Goal: Task Accomplishment & Management: Complete application form

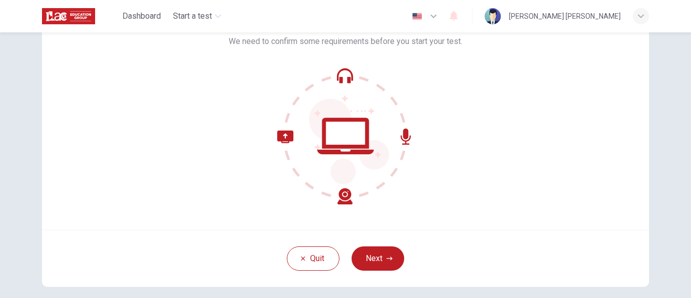
scroll to position [85, 0]
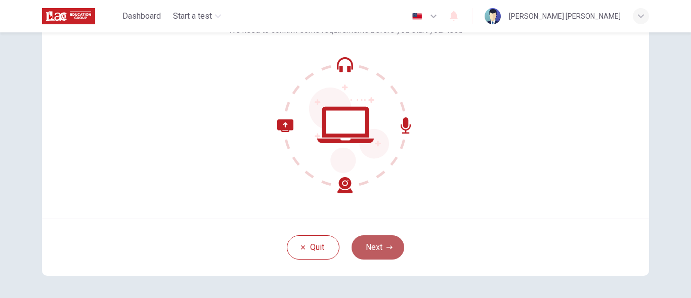
click at [381, 245] on button "Next" at bounding box center [378, 247] width 53 height 24
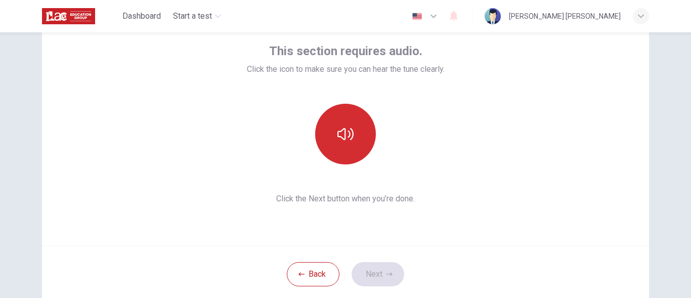
scroll to position [58, 0]
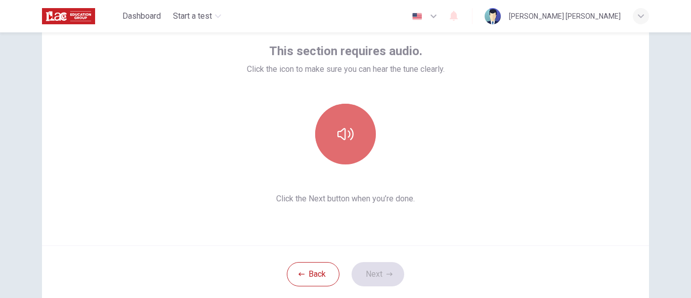
click at [343, 129] on icon "button" at bounding box center [346, 134] width 16 height 12
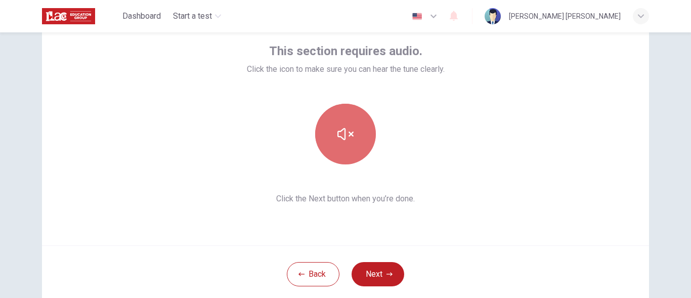
click at [343, 129] on icon "button" at bounding box center [346, 134] width 16 height 12
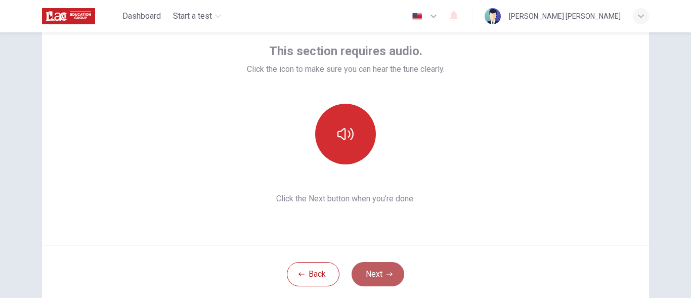
click at [394, 275] on button "Next" at bounding box center [378, 274] width 53 height 24
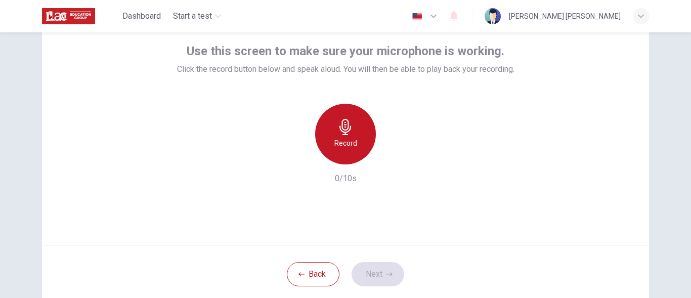
click at [339, 122] on icon "button" at bounding box center [346, 127] width 16 height 16
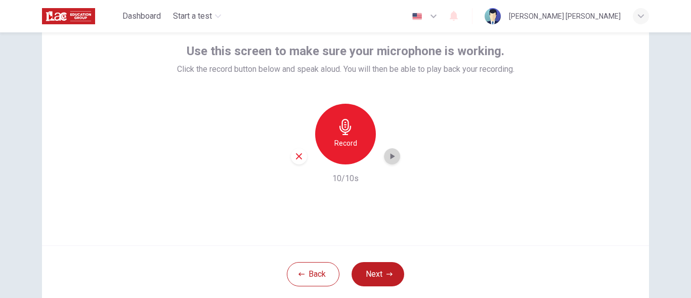
click at [387, 158] on icon "button" at bounding box center [392, 156] width 10 height 10
click at [379, 265] on button "Next" at bounding box center [378, 274] width 53 height 24
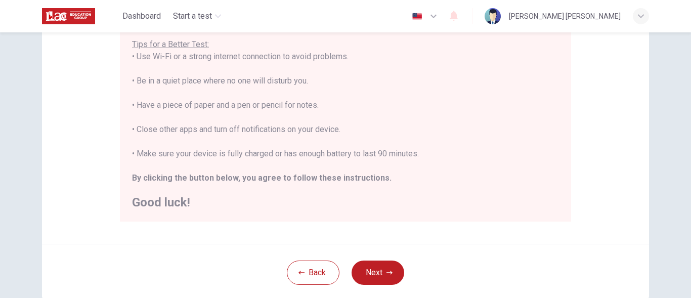
scroll to position [200, 0]
click at [374, 271] on button "Next" at bounding box center [378, 274] width 53 height 24
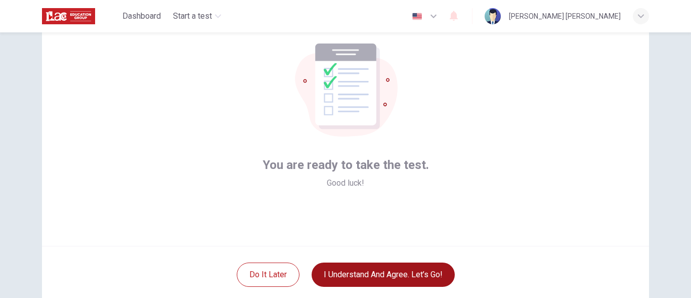
scroll to position [58, 0]
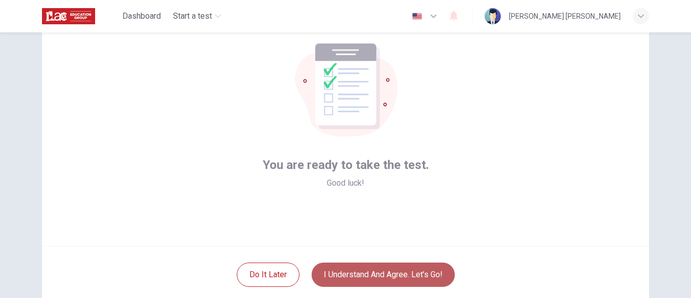
click at [374, 271] on button "I understand and agree. Let’s go!" at bounding box center [383, 275] width 143 height 24
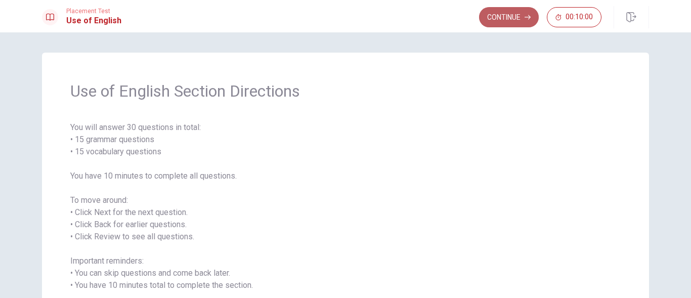
click at [505, 20] on button "Continue" at bounding box center [509, 17] width 60 height 20
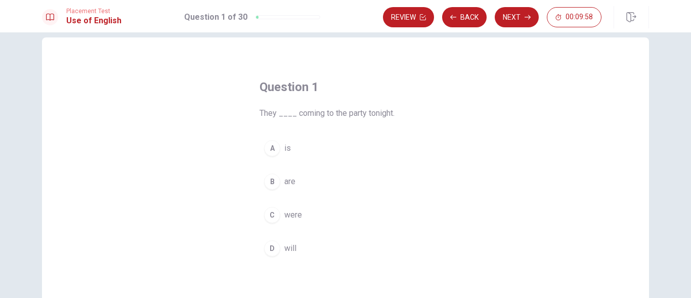
scroll to position [16, 0]
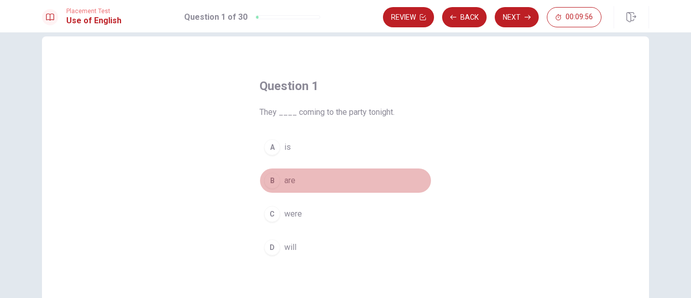
click at [285, 178] on span "are" at bounding box center [289, 181] width 11 height 12
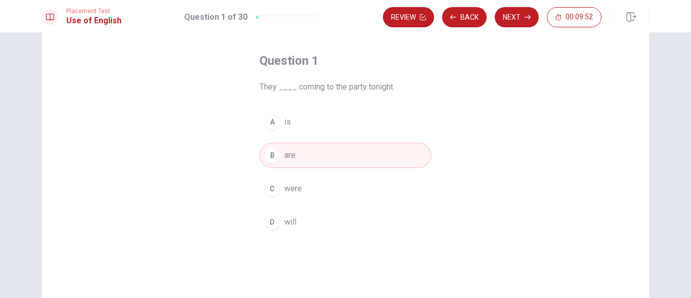
scroll to position [41, 0]
click at [512, 16] on button "Next" at bounding box center [517, 17] width 44 height 20
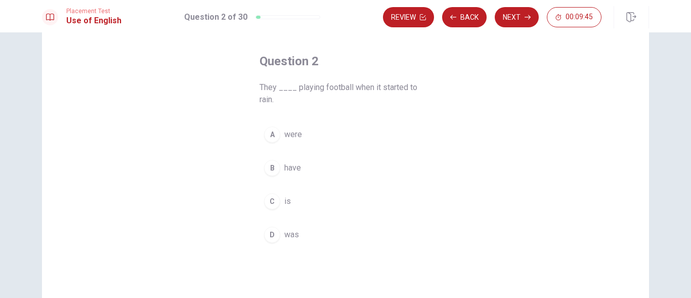
click at [305, 134] on button "A were" at bounding box center [346, 134] width 172 height 25
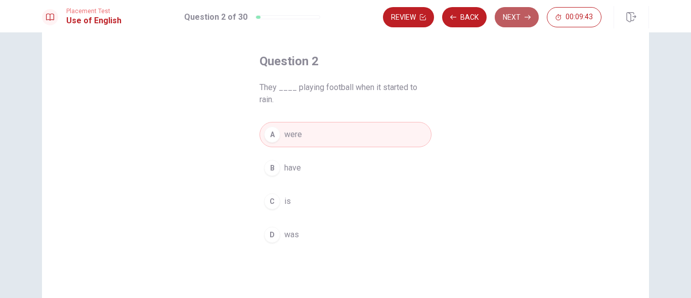
click at [517, 9] on button "Next" at bounding box center [517, 17] width 44 height 20
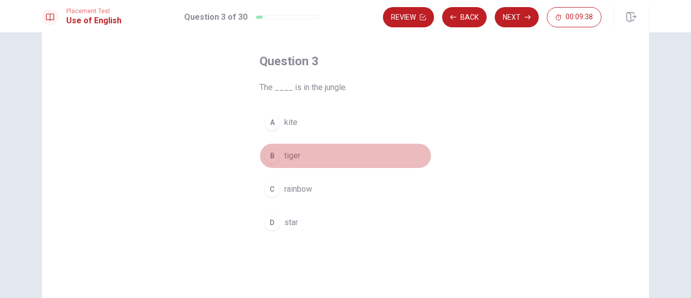
click at [305, 150] on button "B tiger" at bounding box center [346, 155] width 172 height 25
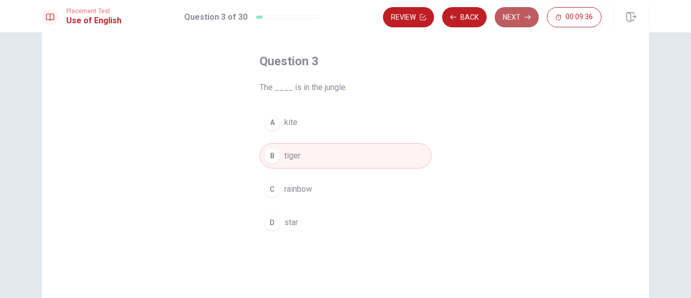
click at [521, 15] on button "Next" at bounding box center [517, 17] width 44 height 20
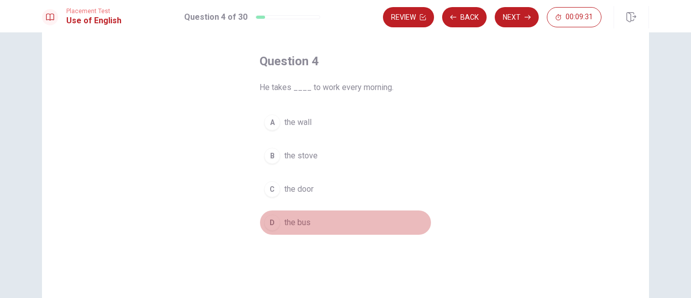
click at [314, 221] on button "D the bus" at bounding box center [346, 222] width 172 height 25
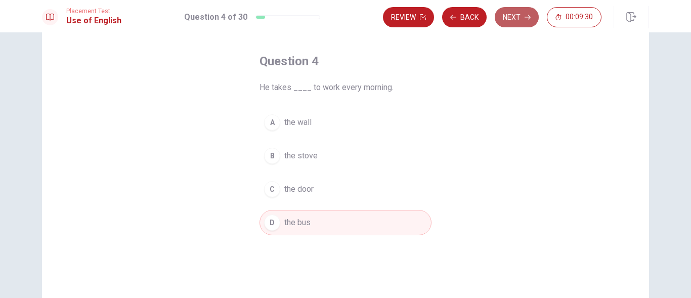
click at [521, 14] on button "Next" at bounding box center [517, 17] width 44 height 20
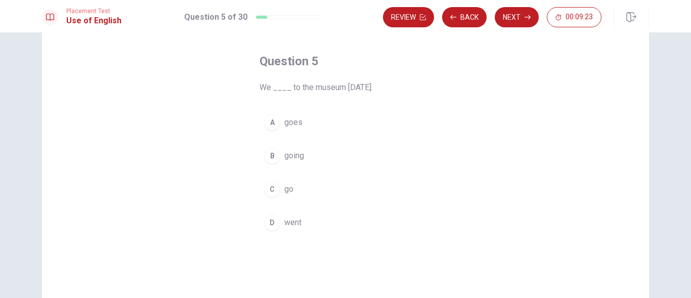
click at [297, 228] on span "went" at bounding box center [292, 223] width 17 height 12
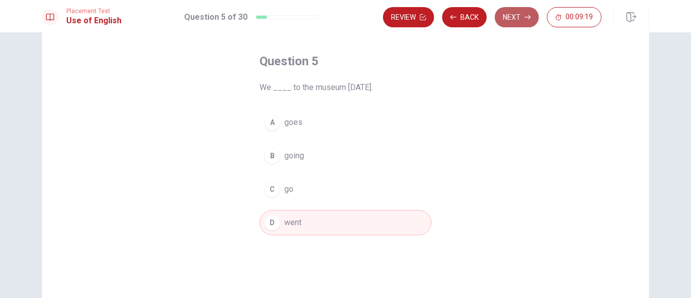
click at [524, 22] on button "Next" at bounding box center [517, 17] width 44 height 20
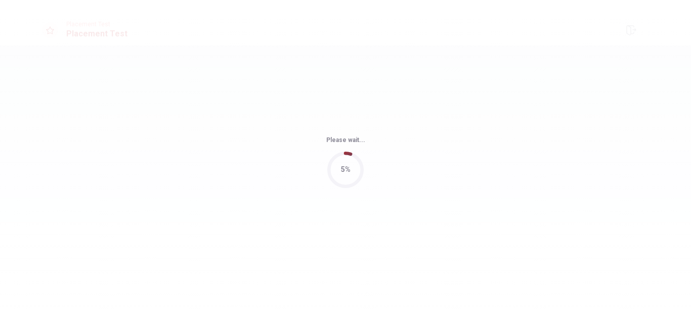
scroll to position [0, 0]
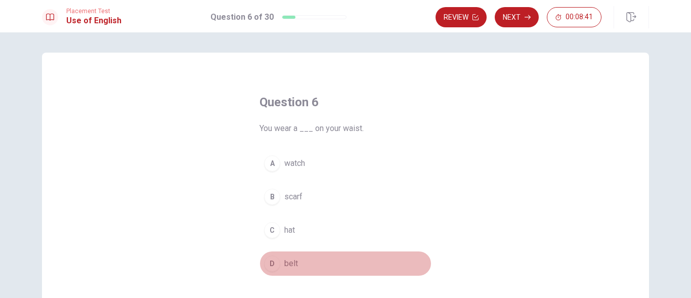
click at [316, 263] on button "D belt" at bounding box center [346, 263] width 172 height 25
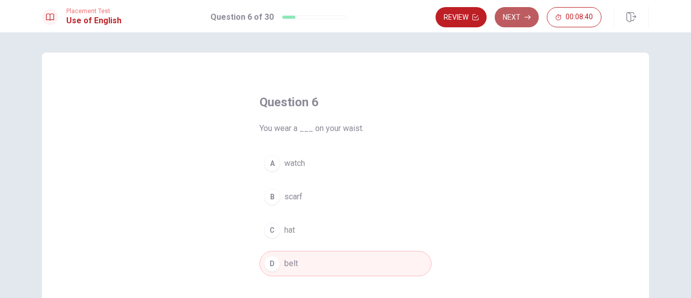
click at [515, 19] on button "Next" at bounding box center [517, 17] width 44 height 20
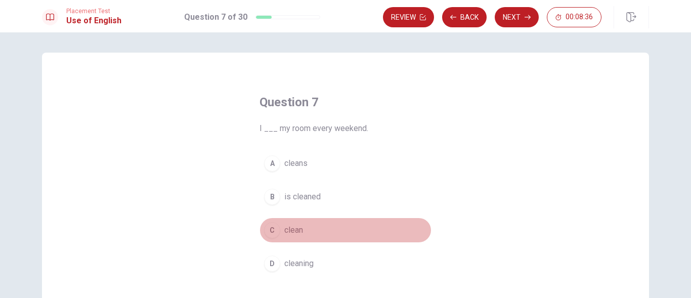
click at [296, 225] on span "clean" at bounding box center [293, 230] width 19 height 12
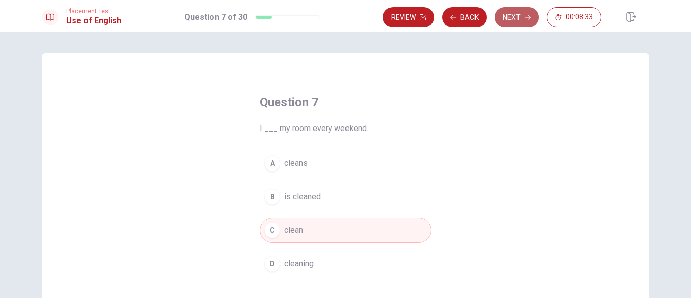
click at [521, 18] on button "Next" at bounding box center [517, 17] width 44 height 20
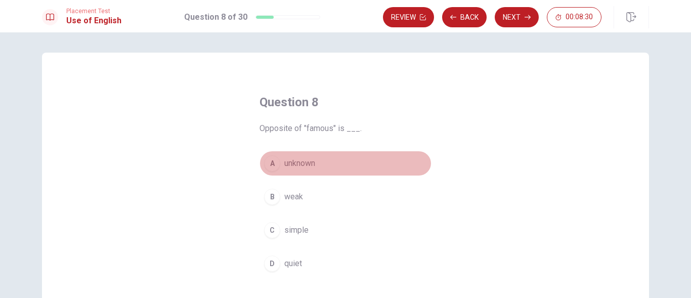
click at [313, 162] on span "unknown" at bounding box center [299, 163] width 31 height 12
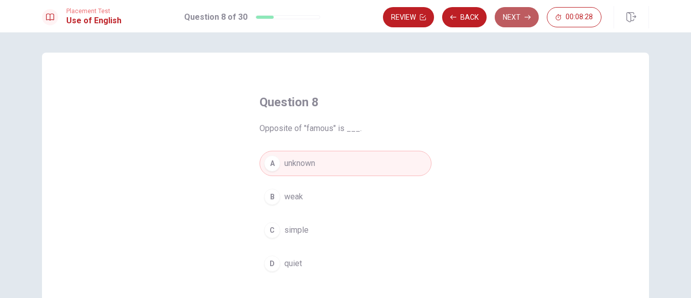
click at [518, 17] on button "Next" at bounding box center [517, 17] width 44 height 20
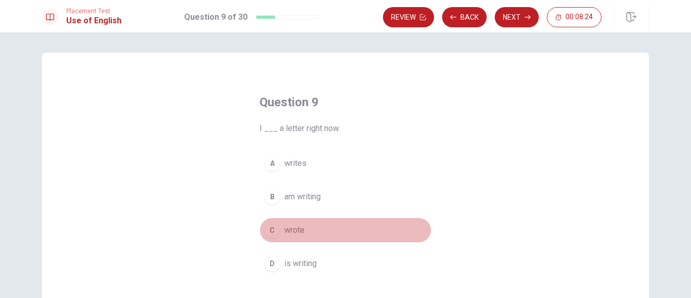
click at [297, 230] on span "wrote" at bounding box center [294, 230] width 20 height 12
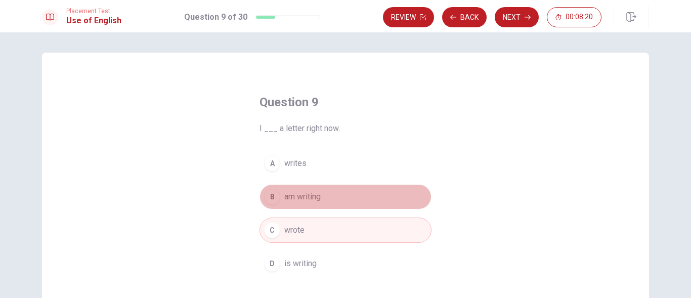
click at [329, 196] on button "B am writing" at bounding box center [346, 196] width 172 height 25
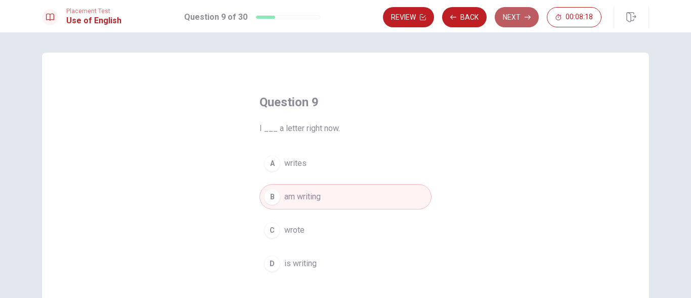
click at [513, 19] on button "Next" at bounding box center [517, 17] width 44 height 20
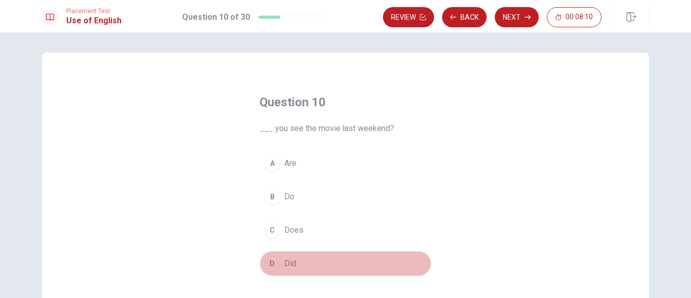
click at [295, 260] on button "D Did" at bounding box center [346, 263] width 172 height 25
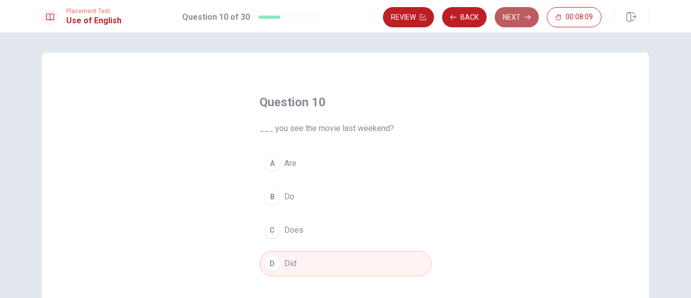
click at [526, 14] on icon "button" at bounding box center [528, 17] width 6 height 6
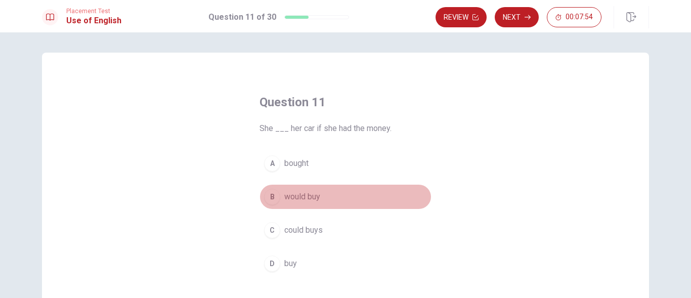
click at [313, 184] on button "B would buy" at bounding box center [346, 196] width 172 height 25
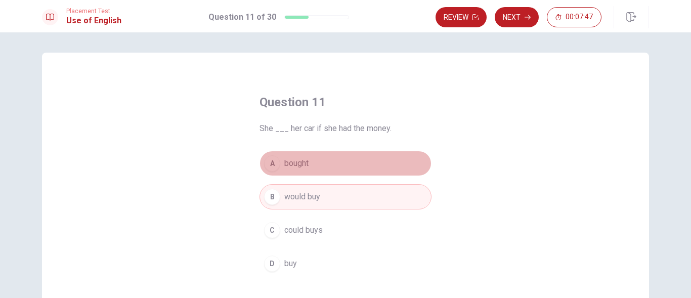
click at [310, 162] on button "A bought" at bounding box center [346, 163] width 172 height 25
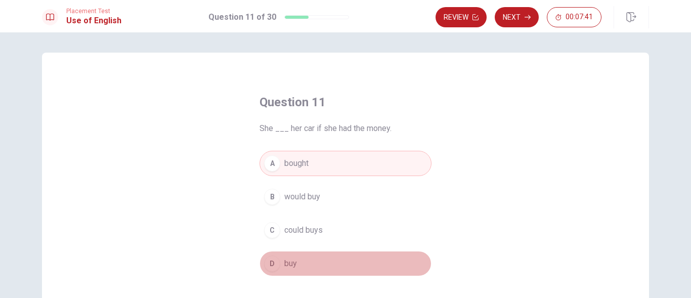
click at [319, 274] on button "D buy" at bounding box center [346, 263] width 172 height 25
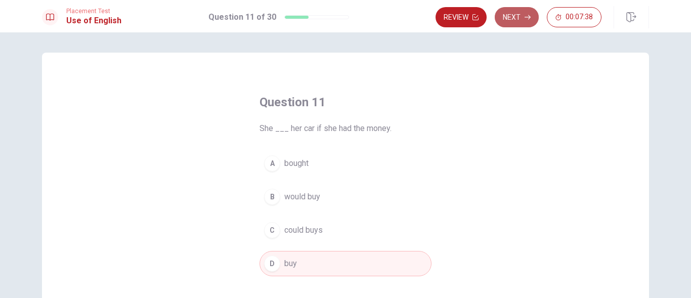
click at [516, 16] on button "Next" at bounding box center [517, 17] width 44 height 20
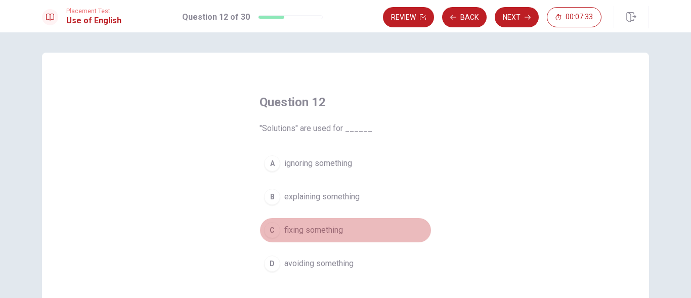
click at [322, 235] on span "fixing something" at bounding box center [313, 230] width 59 height 12
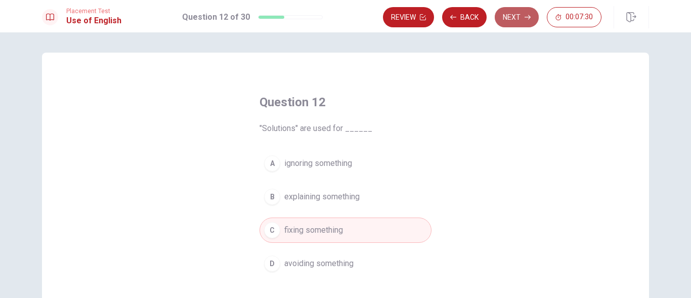
click at [511, 18] on button "Next" at bounding box center [517, 17] width 44 height 20
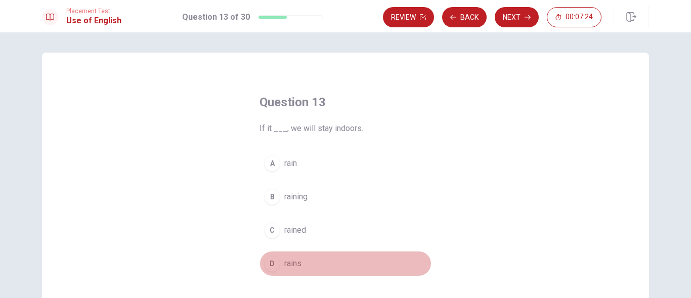
click at [304, 260] on button "D rains" at bounding box center [346, 263] width 172 height 25
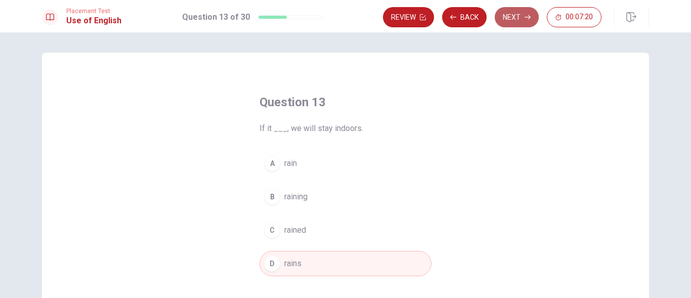
click at [513, 14] on button "Next" at bounding box center [517, 17] width 44 height 20
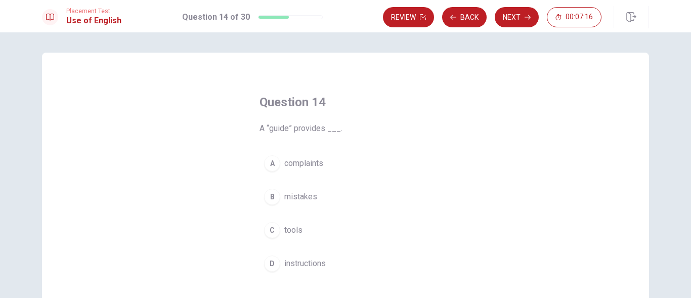
click at [308, 262] on span "instructions" at bounding box center [304, 264] width 41 height 12
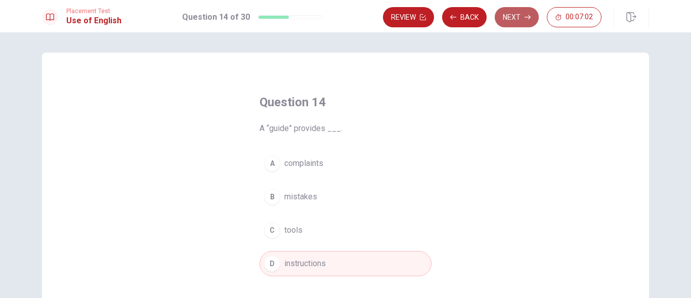
click at [514, 13] on button "Next" at bounding box center [517, 17] width 44 height 20
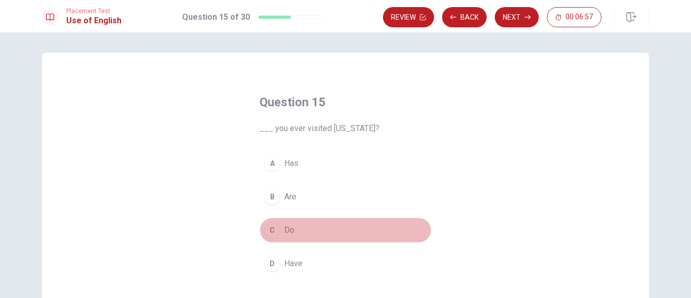
click at [297, 228] on button "C Do" at bounding box center [346, 230] width 172 height 25
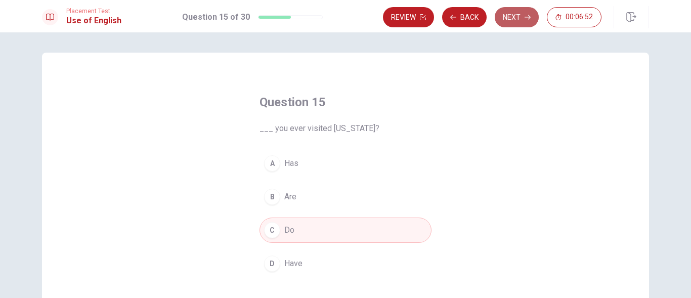
click at [516, 13] on button "Next" at bounding box center [517, 17] width 44 height 20
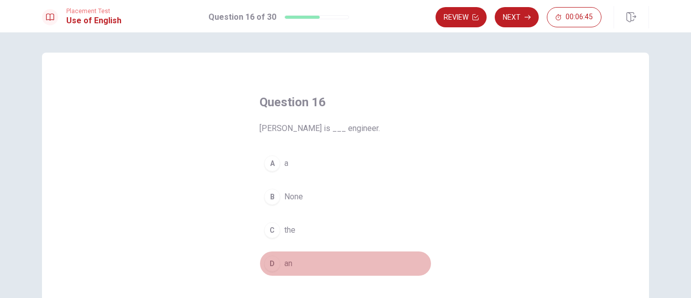
click at [289, 270] on button "D an" at bounding box center [346, 263] width 172 height 25
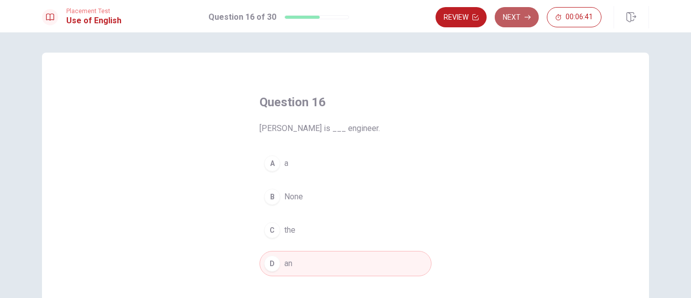
click at [513, 16] on button "Next" at bounding box center [517, 17] width 44 height 20
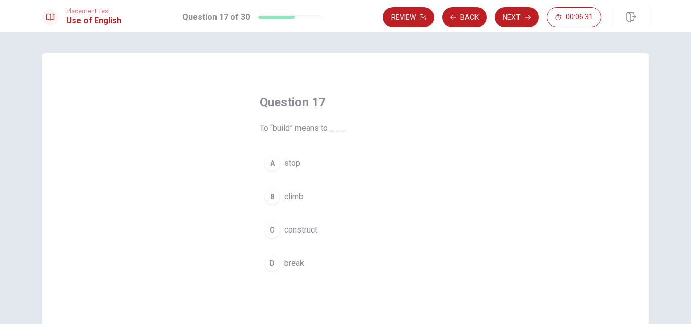
click at [307, 234] on span "construct" at bounding box center [300, 230] width 33 height 12
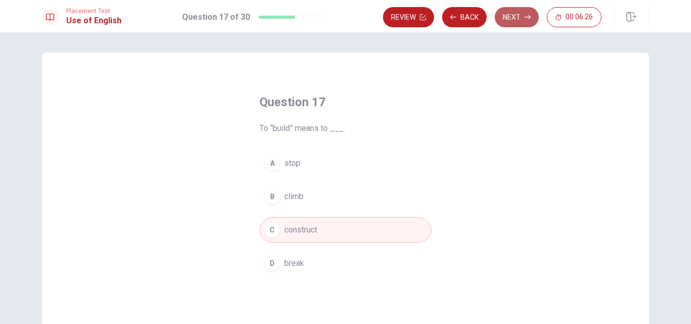
click at [516, 14] on button "Next" at bounding box center [517, 17] width 44 height 20
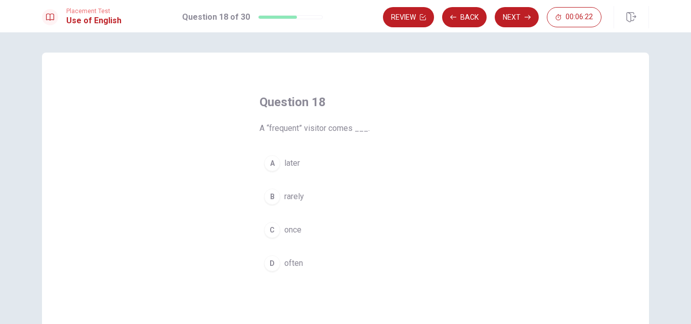
click at [298, 267] on span "often" at bounding box center [293, 264] width 19 height 12
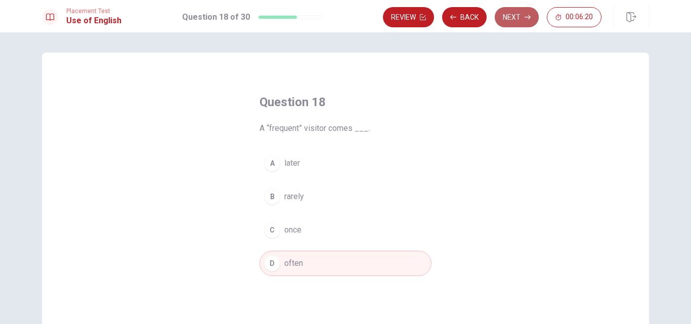
click at [509, 17] on button "Next" at bounding box center [517, 17] width 44 height 20
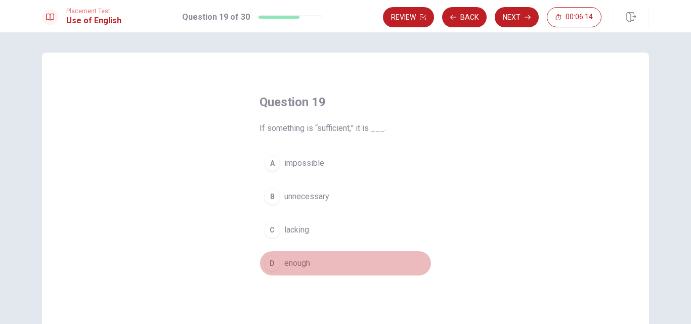
click at [290, 265] on span "enough" at bounding box center [297, 264] width 26 height 12
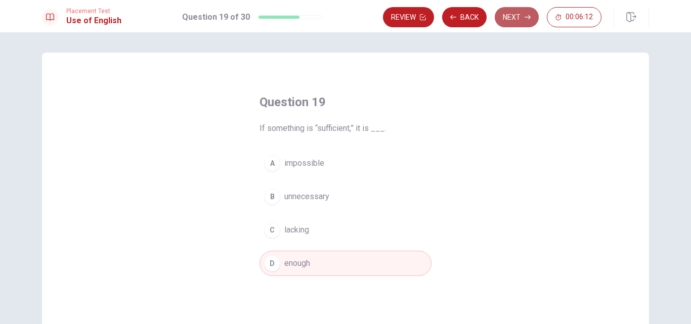
click at [510, 18] on button "Next" at bounding box center [517, 17] width 44 height 20
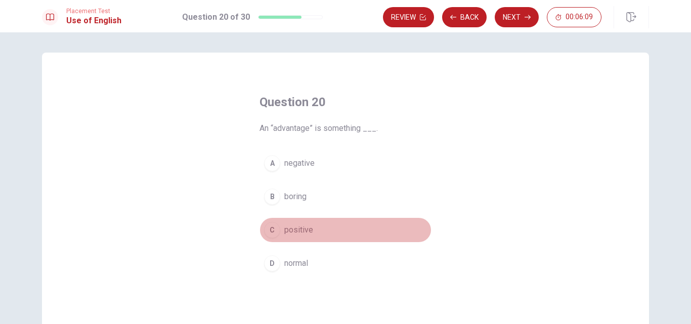
click at [307, 235] on span "positive" at bounding box center [298, 230] width 29 height 12
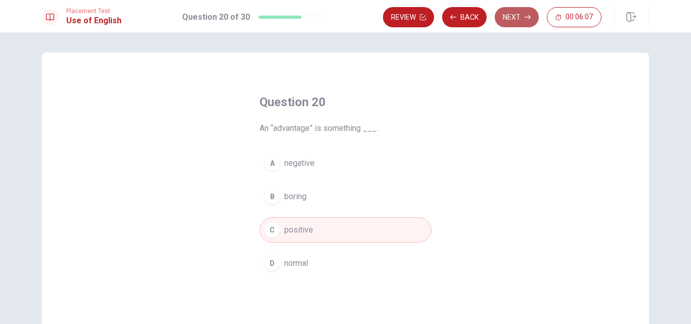
click at [511, 23] on button "Next" at bounding box center [517, 17] width 44 height 20
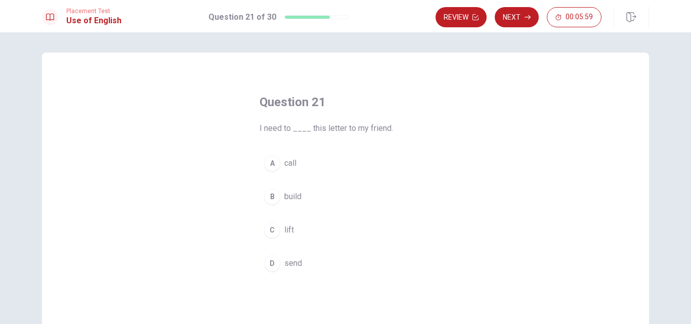
click at [287, 267] on span "send" at bounding box center [293, 264] width 18 height 12
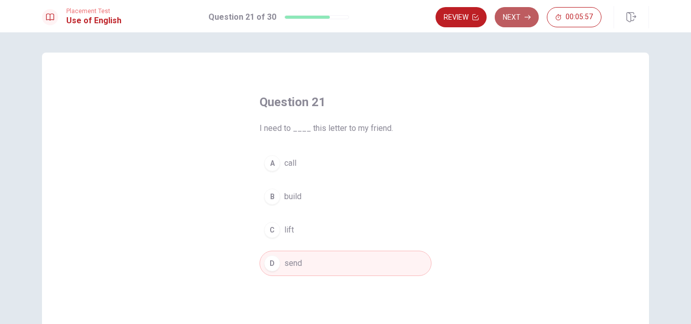
click at [533, 17] on button "Next" at bounding box center [517, 17] width 44 height 20
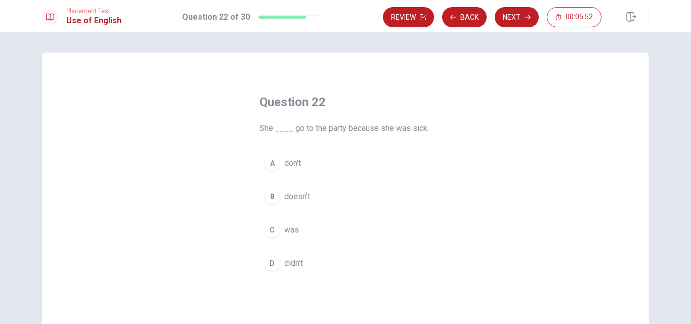
click at [296, 259] on span "didn’t" at bounding box center [293, 264] width 19 height 12
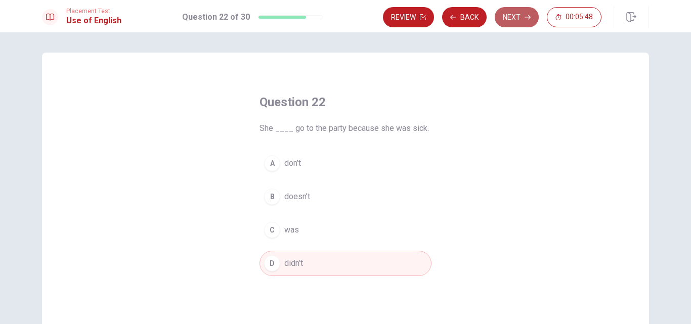
click at [522, 16] on button "Next" at bounding box center [517, 17] width 44 height 20
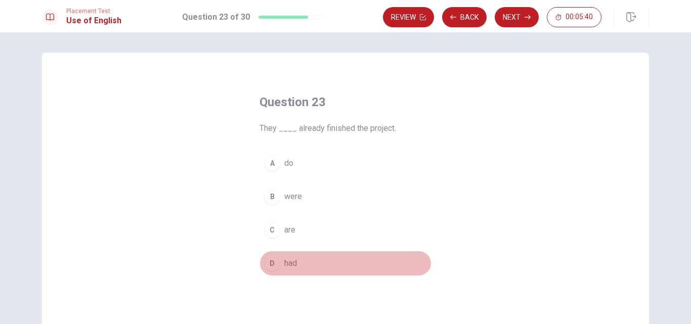
click at [290, 257] on button "D had" at bounding box center [346, 263] width 172 height 25
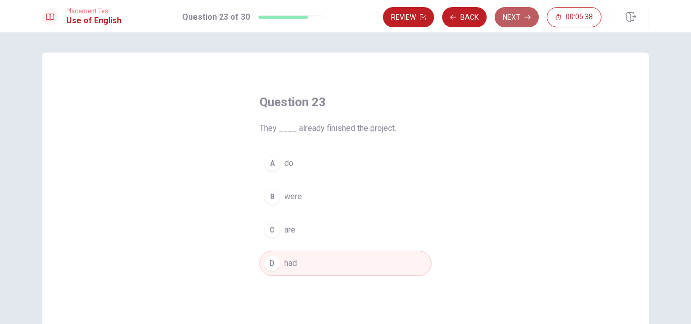
click at [520, 23] on button "Next" at bounding box center [517, 17] width 44 height 20
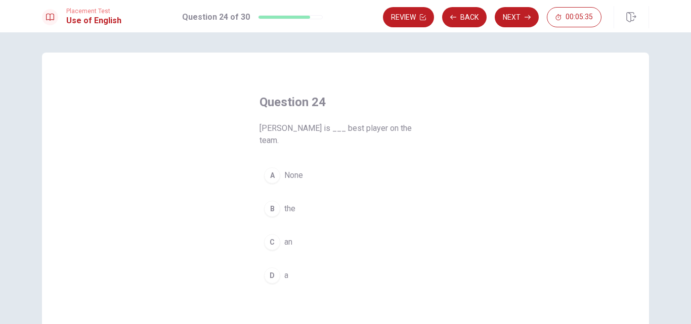
click at [286, 203] on span "the" at bounding box center [289, 209] width 11 height 12
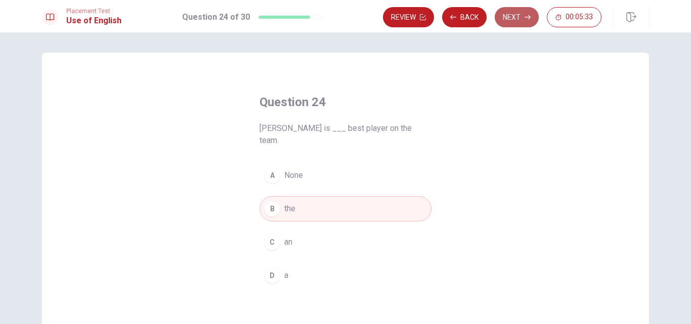
click at [535, 14] on button "Next" at bounding box center [517, 17] width 44 height 20
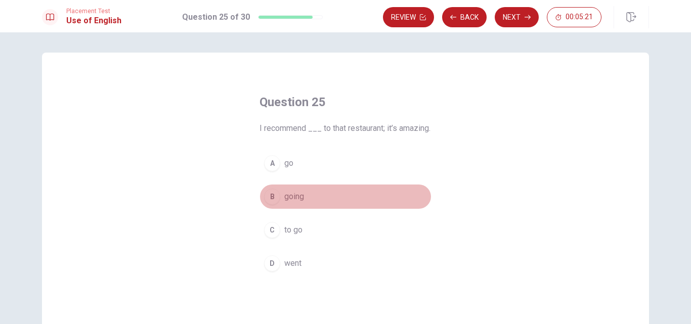
click at [286, 203] on span "going" at bounding box center [294, 197] width 20 height 12
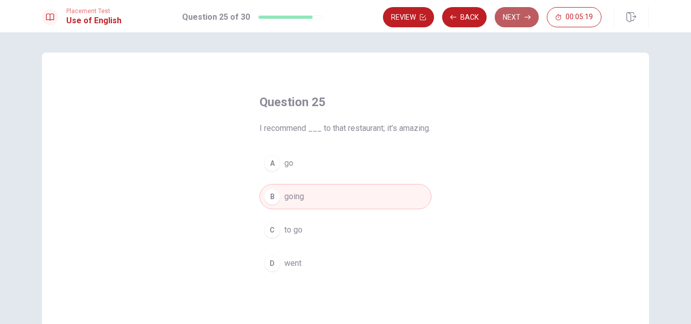
click at [521, 17] on button "Next" at bounding box center [517, 17] width 44 height 20
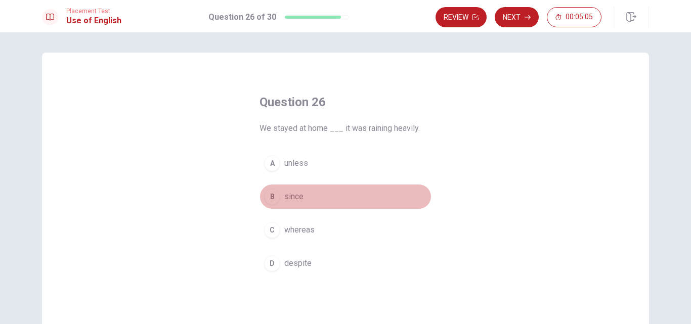
click at [284, 201] on span "since" at bounding box center [293, 197] width 19 height 12
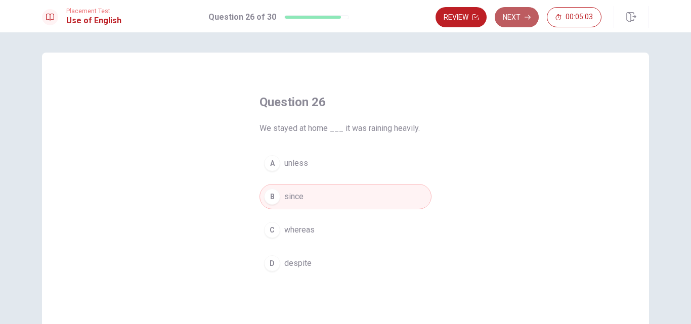
click at [517, 19] on button "Next" at bounding box center [517, 17] width 44 height 20
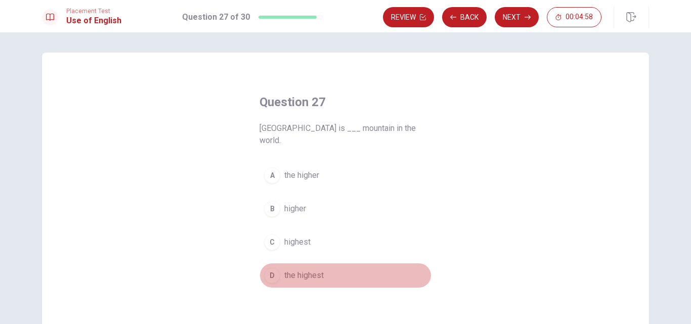
click at [297, 270] on span "the highest" at bounding box center [303, 276] width 39 height 12
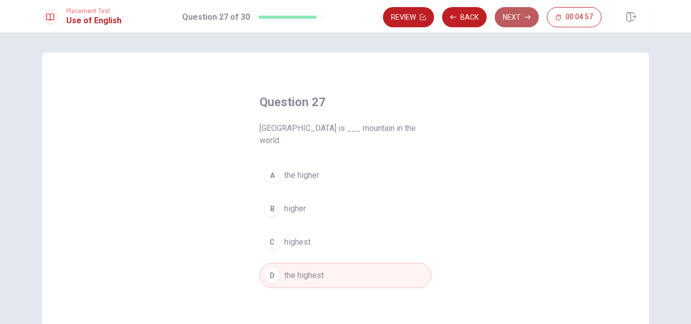
click at [519, 18] on button "Next" at bounding box center [517, 17] width 44 height 20
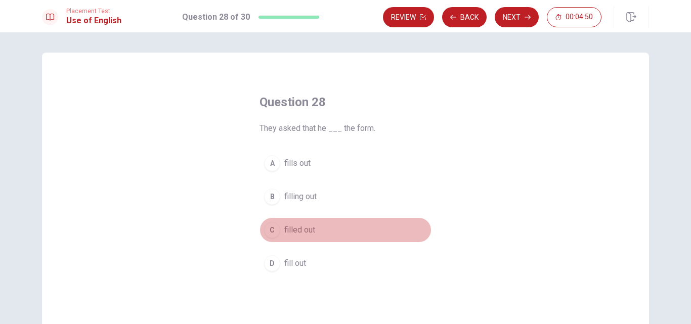
click at [314, 232] on button "C filled out" at bounding box center [346, 230] width 172 height 25
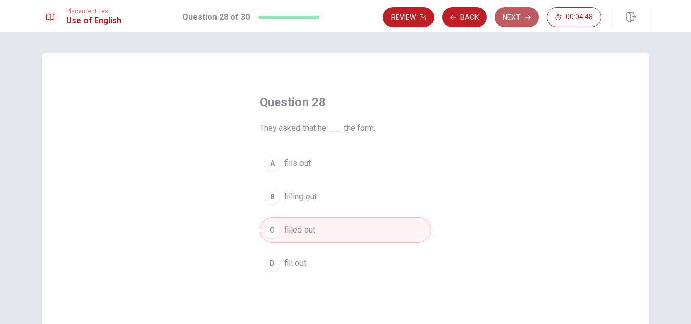
click at [511, 17] on button "Next" at bounding box center [517, 17] width 44 height 20
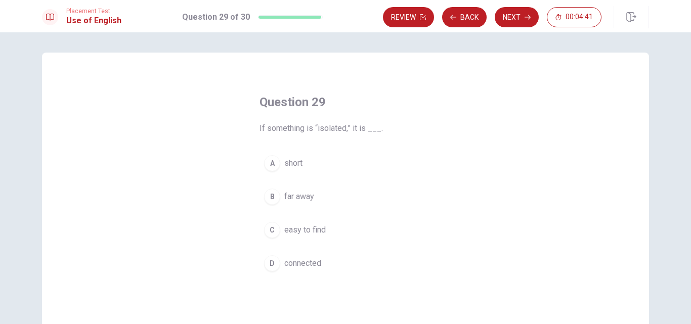
click at [308, 200] on span "far away" at bounding box center [299, 197] width 30 height 12
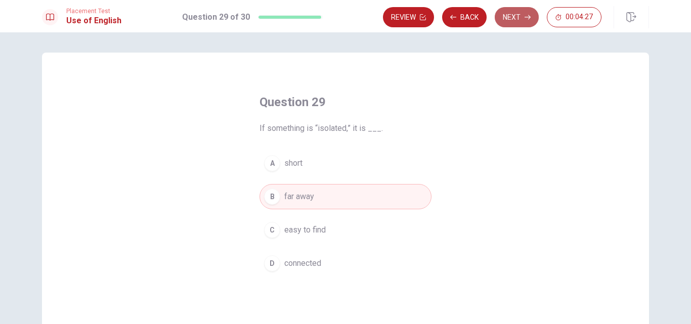
click at [516, 21] on button "Next" at bounding box center [517, 17] width 44 height 20
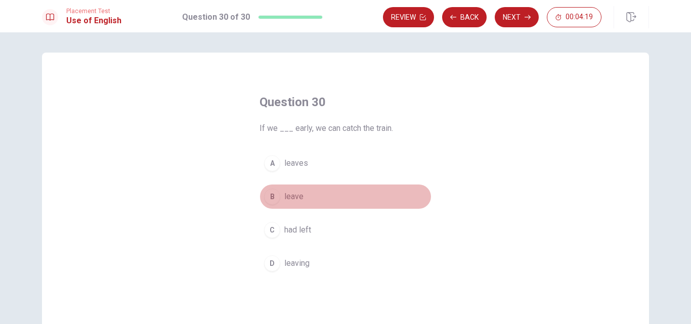
click at [298, 201] on span "leave" at bounding box center [293, 197] width 19 height 12
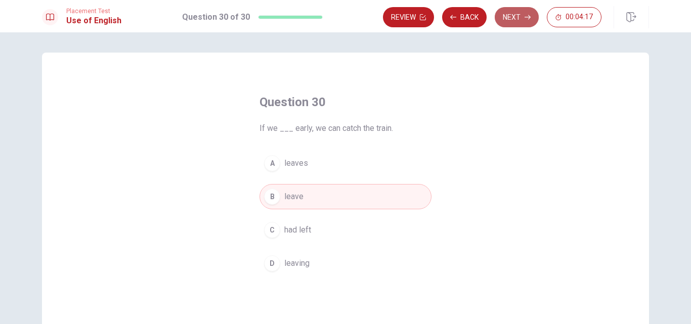
click at [525, 16] on icon "button" at bounding box center [528, 17] width 6 height 6
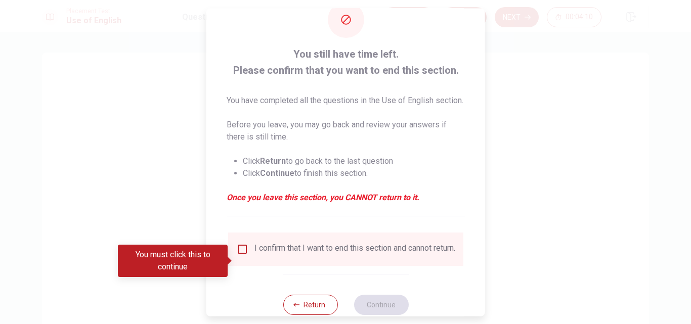
scroll to position [27, 0]
click at [241, 255] on input "You must click this to continue" at bounding box center [242, 249] width 12 height 12
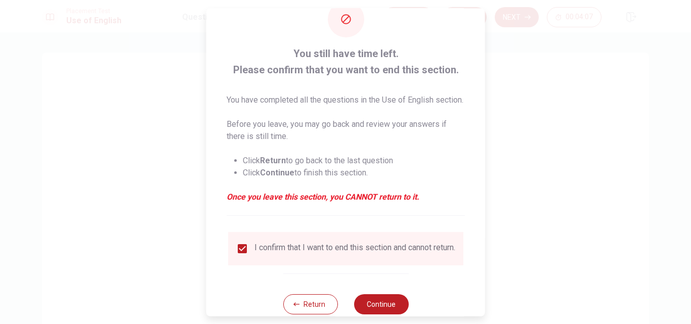
scroll to position [65, 0]
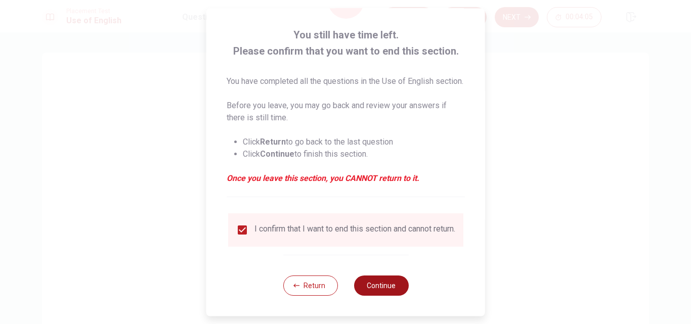
click at [365, 286] on button "Continue" at bounding box center [381, 286] width 55 height 20
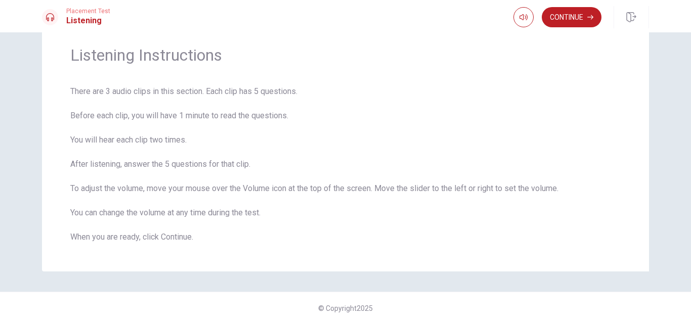
scroll to position [36, 0]
click at [588, 17] on icon "button" at bounding box center [591, 17] width 6 height 6
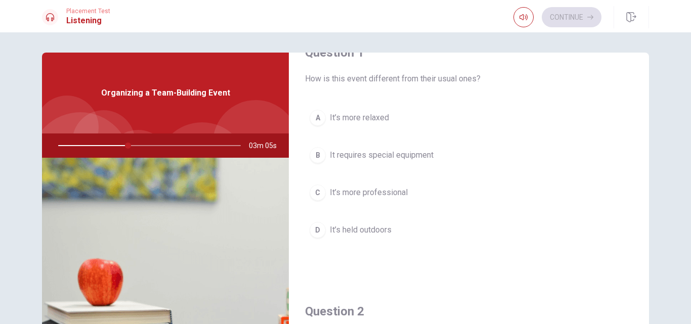
scroll to position [29, 0]
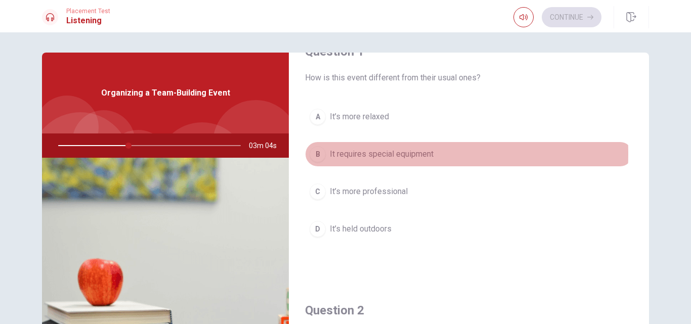
click at [350, 154] on span "It requires special equipment" at bounding box center [382, 154] width 104 height 12
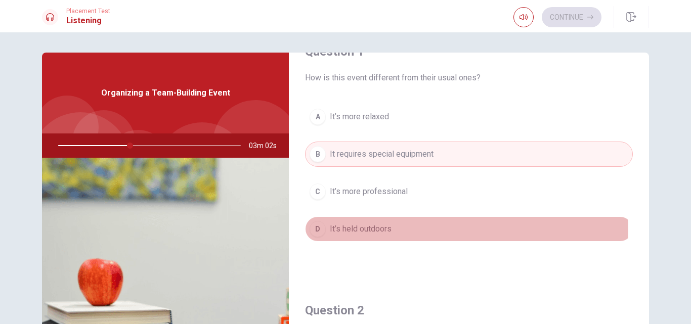
click at [361, 231] on span "It’s held outdoors" at bounding box center [361, 229] width 62 height 12
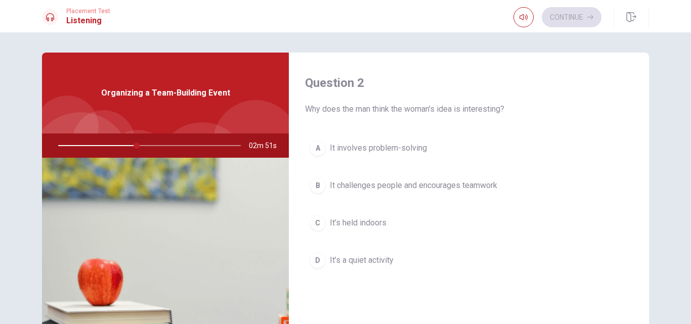
scroll to position [258, 0]
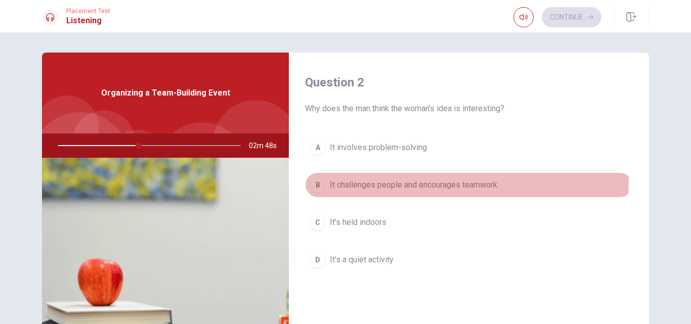
click at [407, 179] on span "It challenges people and encourages teamwork" at bounding box center [413, 185] width 167 height 12
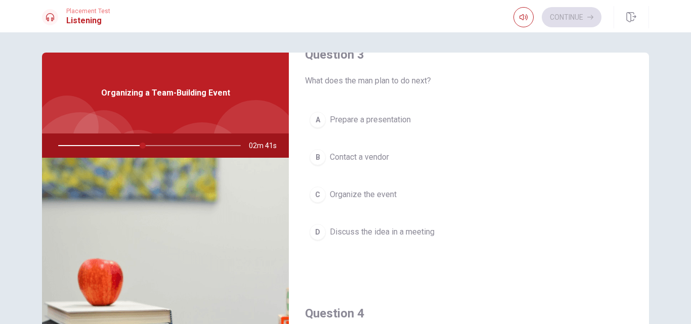
scroll to position [541, 0]
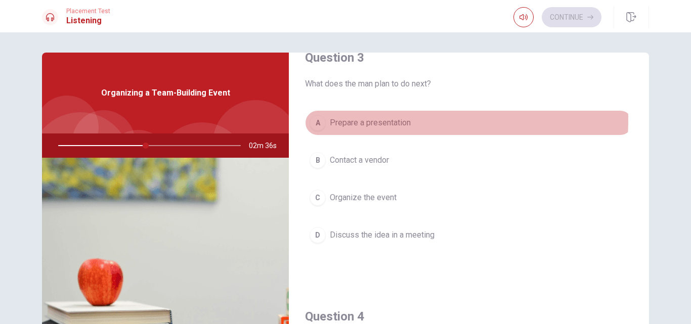
click at [388, 120] on span "Prepare a presentation" at bounding box center [370, 123] width 81 height 12
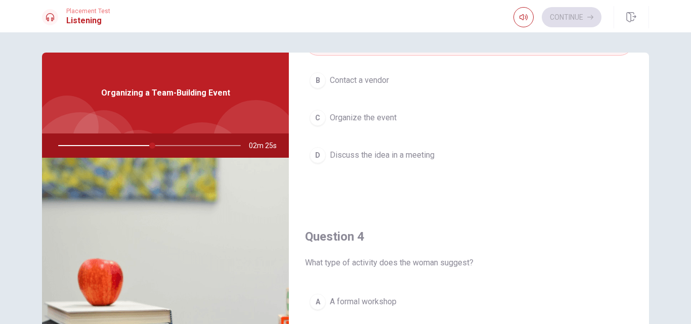
scroll to position [617, 0]
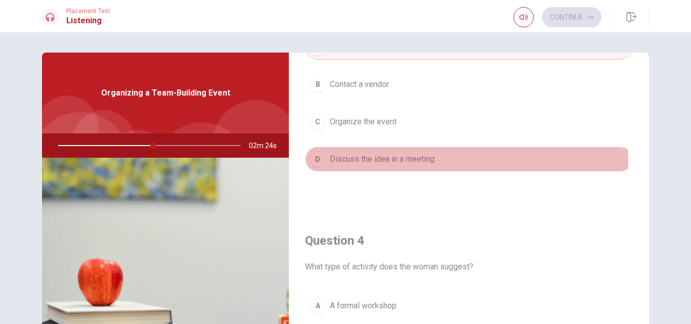
click at [384, 164] on span "Discuss the idea in a meeting" at bounding box center [382, 159] width 105 height 12
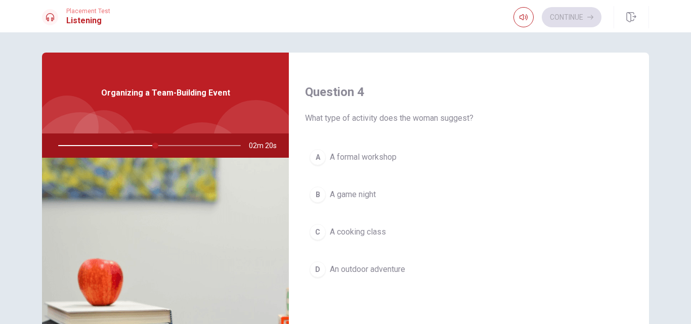
scroll to position [773, 0]
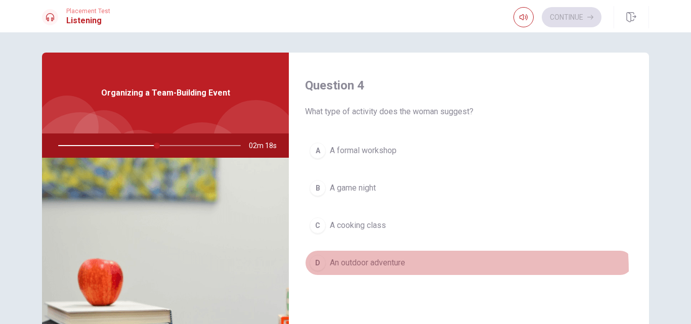
click at [382, 272] on button "D An outdoor adventure" at bounding box center [469, 262] width 328 height 25
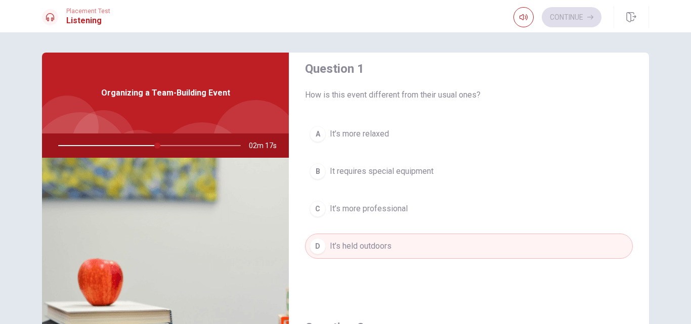
scroll to position [0, 0]
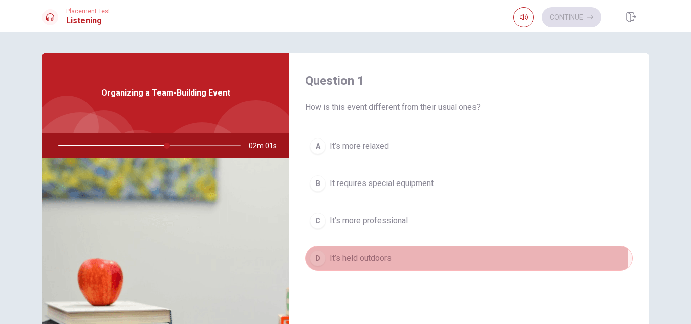
click at [408, 258] on button "D It’s held outdoors" at bounding box center [469, 258] width 328 height 25
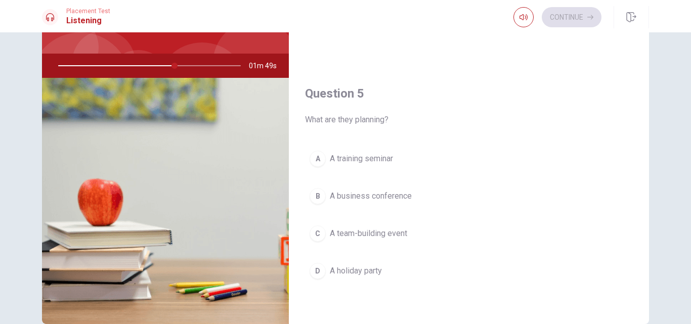
scroll to position [80, 0]
click at [373, 242] on button "C A team-building event" at bounding box center [469, 233] width 328 height 25
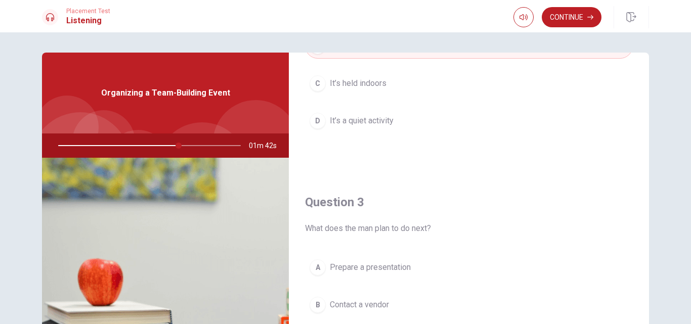
scroll to position [354, 0]
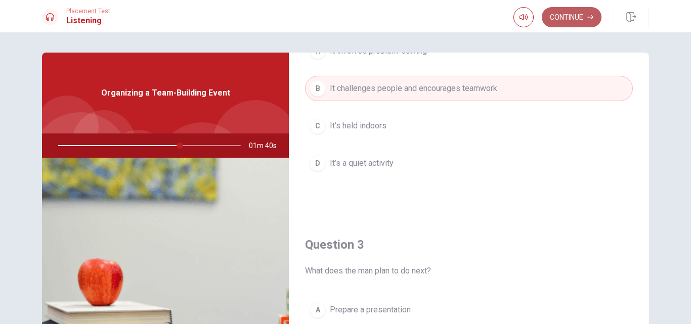
click at [579, 17] on button "Continue" at bounding box center [572, 17] width 60 height 20
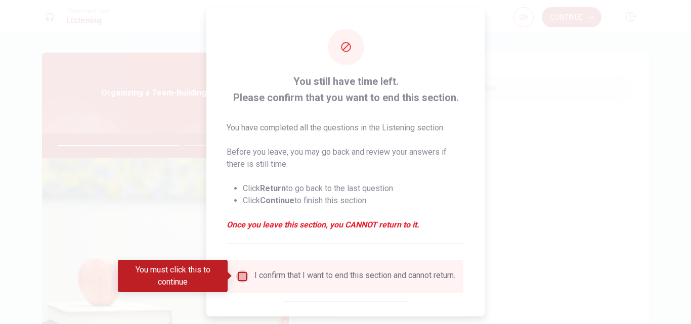
click at [246, 280] on input "You must click this to continue" at bounding box center [242, 276] width 12 height 12
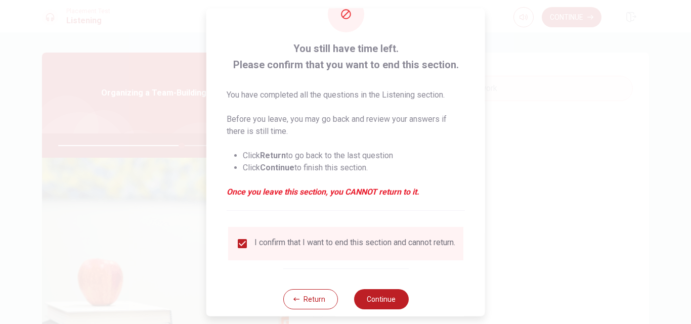
scroll to position [33, 0]
click at [388, 298] on button "Continue" at bounding box center [381, 299] width 55 height 20
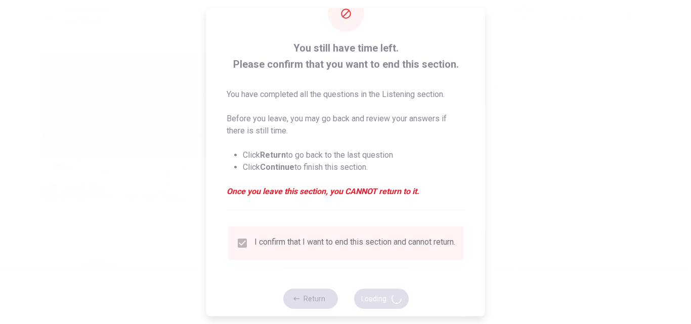
type input "69"
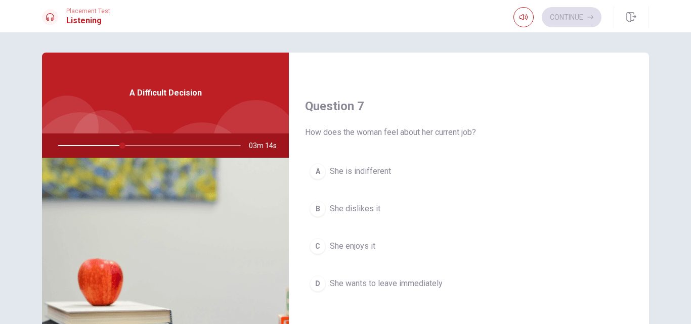
scroll to position [234, 0]
click at [367, 232] on div "A She is indifferent B She dislikes it C She enjoys it D She wants to leave imm…" at bounding box center [469, 237] width 328 height 158
click at [370, 246] on span "She enjoys it" at bounding box center [353, 246] width 46 height 12
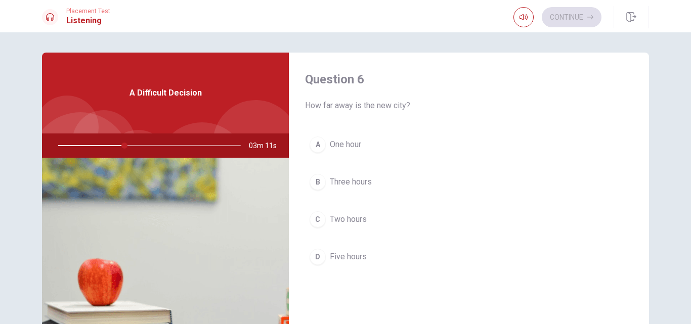
scroll to position [1, 0]
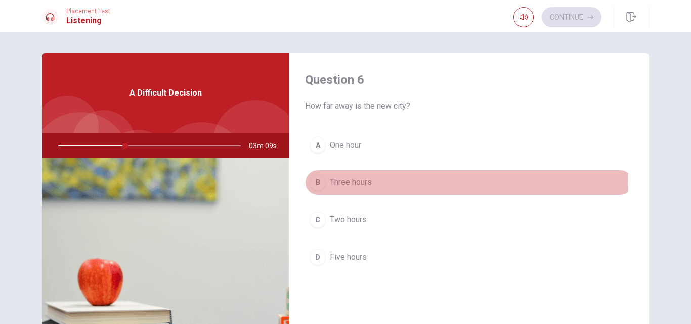
click at [347, 179] on span "Three hours" at bounding box center [351, 183] width 42 height 12
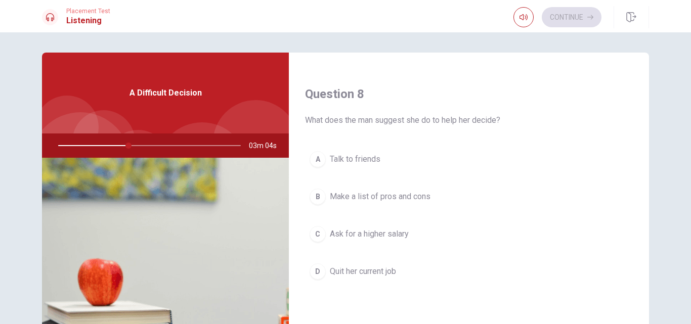
scroll to position [507, 0]
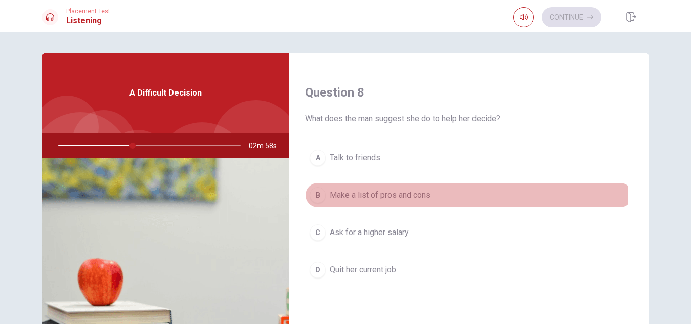
click at [399, 199] on span "Make a list of pros and cons" at bounding box center [380, 195] width 101 height 12
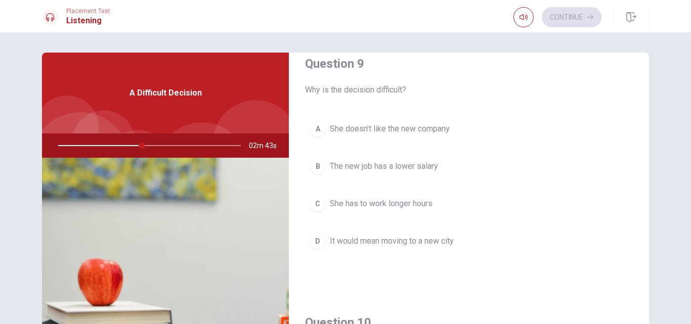
scroll to position [795, 0]
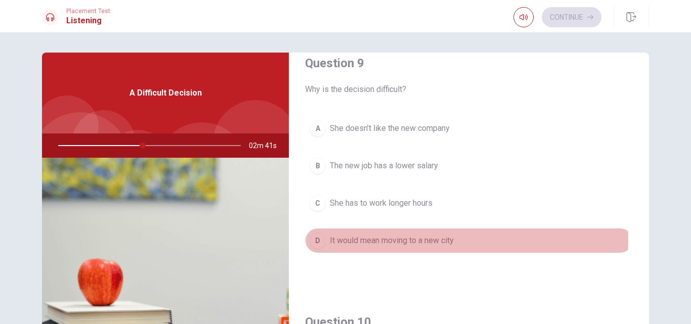
click at [392, 240] on span "It would mean moving to a new city" at bounding box center [392, 241] width 124 height 12
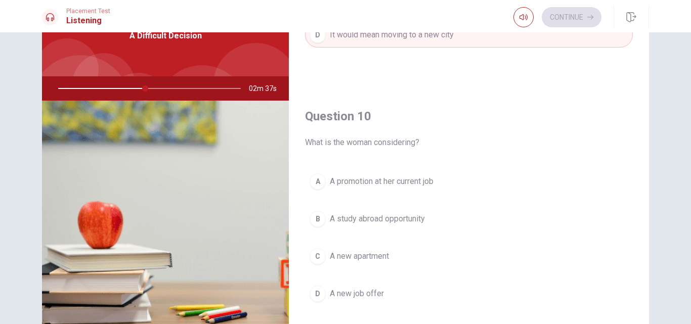
scroll to position [60, 0]
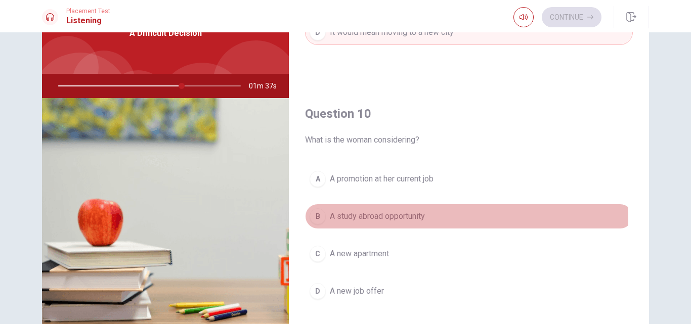
click at [375, 220] on span "A study abroad opportunity" at bounding box center [377, 217] width 95 height 12
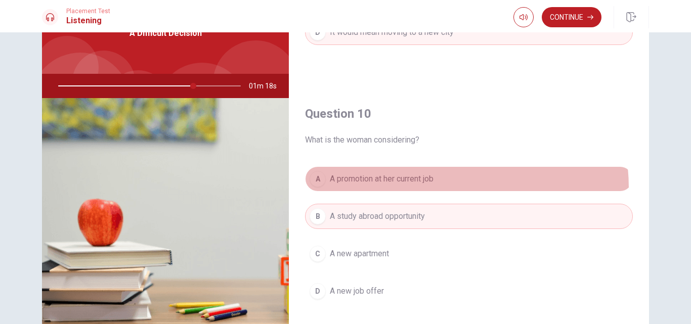
click at [429, 188] on button "A A promotion at her current job" at bounding box center [469, 178] width 328 height 25
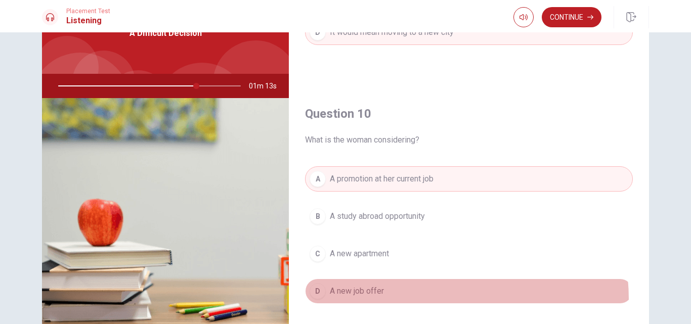
click at [406, 298] on button "D A new job offer" at bounding box center [469, 291] width 328 height 25
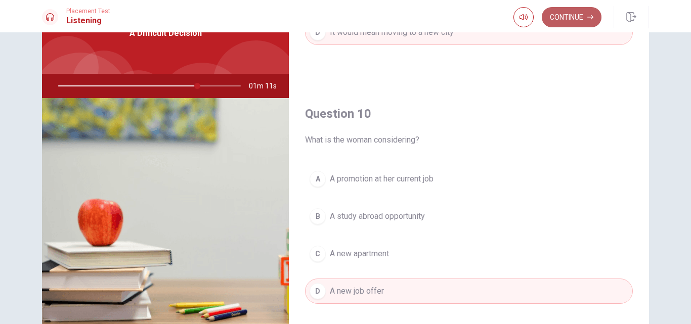
click at [574, 17] on button "Continue" at bounding box center [572, 17] width 60 height 20
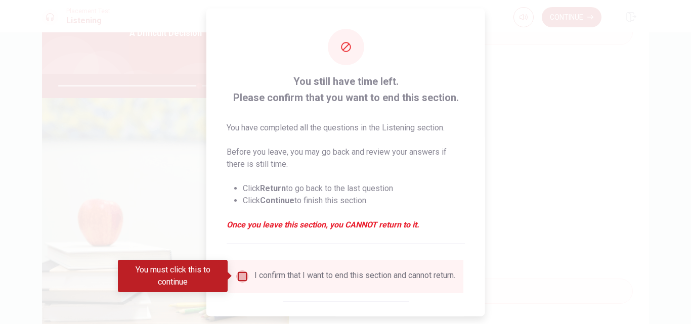
drag, startPoint x: 240, startPoint y: 277, endPoint x: 299, endPoint y: 250, distance: 65.0
click at [299, 250] on div "You still have time left. Please confirm that you want to end this section. You…" at bounding box center [345, 185] width 279 height 354
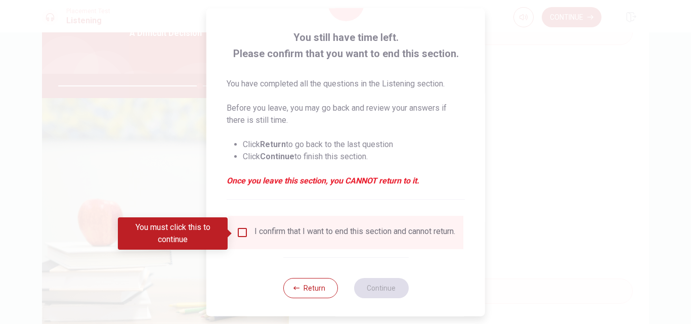
scroll to position [48, 0]
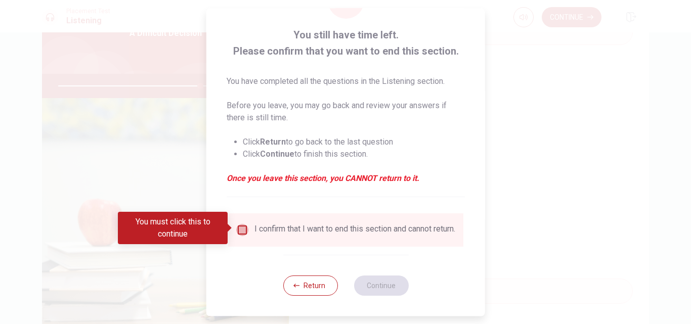
click at [240, 229] on input "You must click this to continue" at bounding box center [242, 230] width 12 height 12
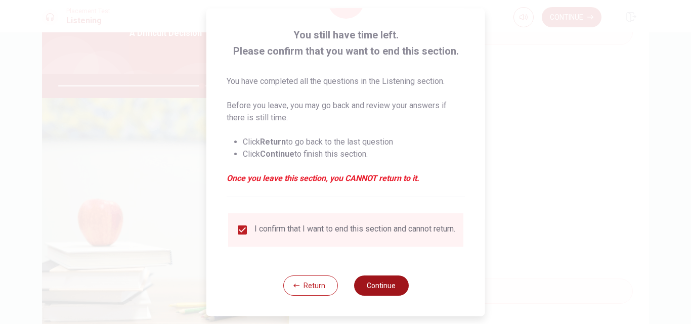
click at [391, 291] on button "Continue" at bounding box center [381, 286] width 55 height 20
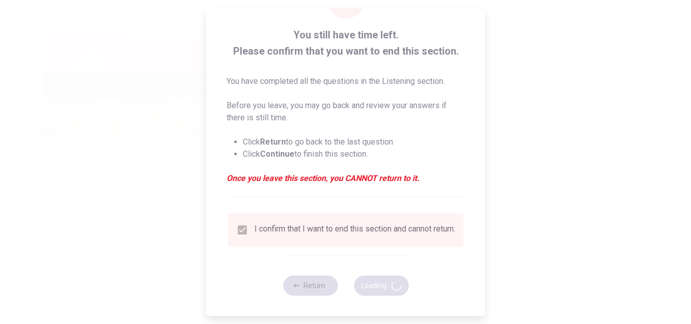
type input "79"
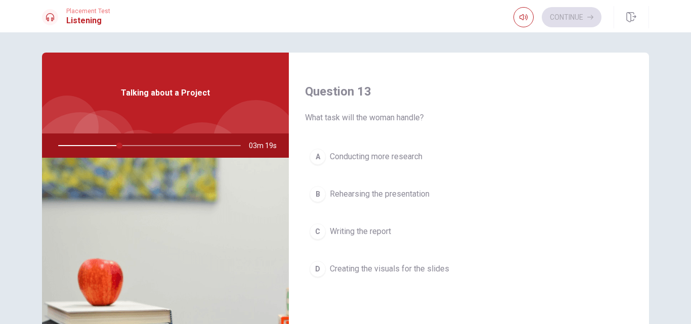
scroll to position [508, 0]
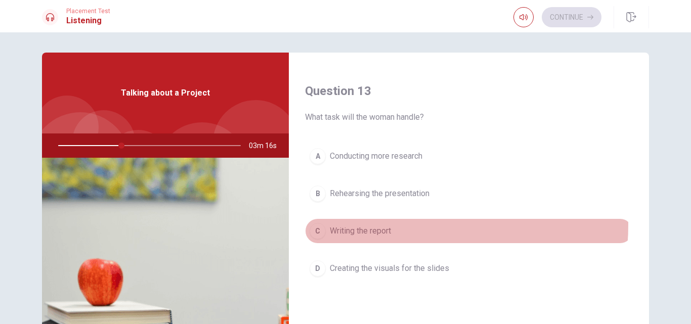
click at [383, 225] on span "Writing the report" at bounding box center [360, 231] width 61 height 12
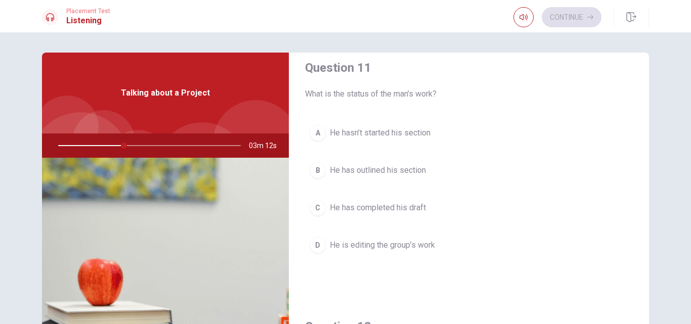
scroll to position [13, 0]
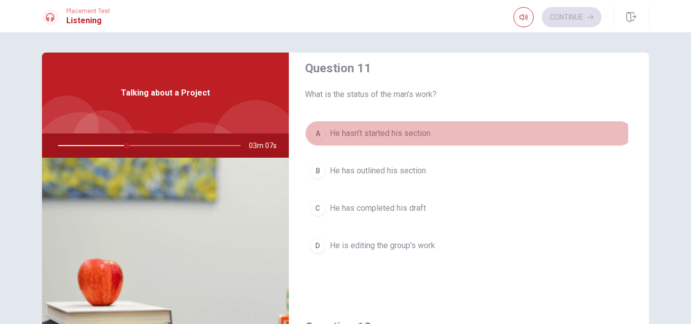
click at [411, 134] on span "He hasn’t started his section" at bounding box center [380, 134] width 101 height 12
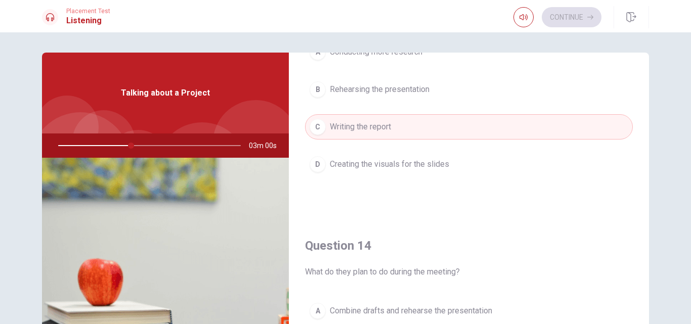
scroll to position [612, 0]
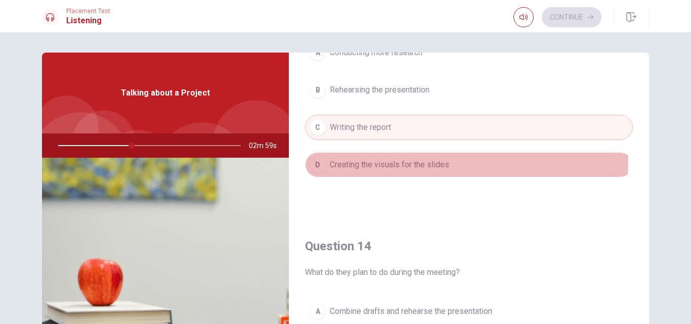
click at [390, 159] on span "Creating the visuals for the slides" at bounding box center [389, 165] width 119 height 12
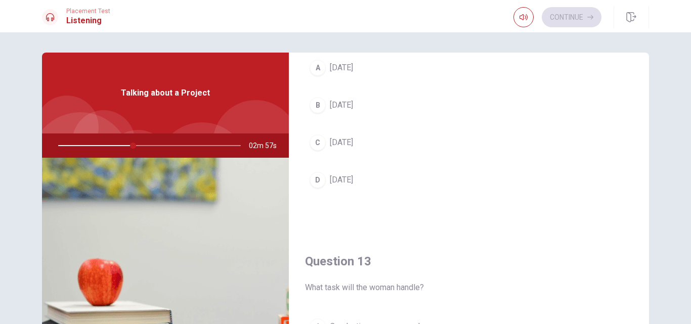
scroll to position [337, 0]
click at [377, 70] on button "A [DATE]" at bounding box center [469, 68] width 328 height 25
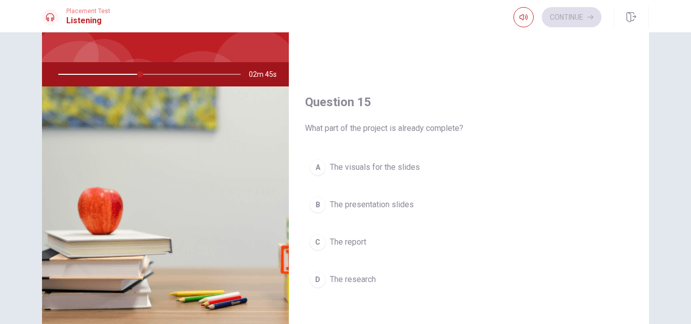
scroll to position [72, 0]
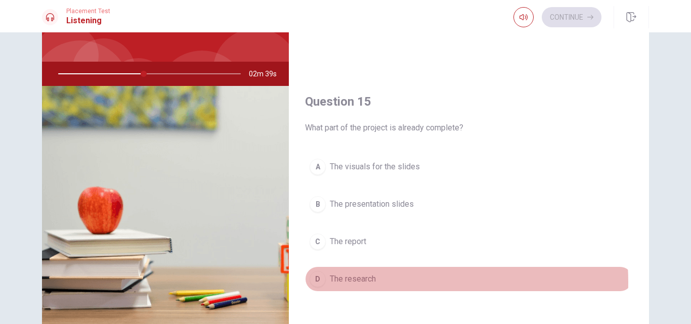
click at [381, 282] on button "D The research" at bounding box center [469, 279] width 328 height 25
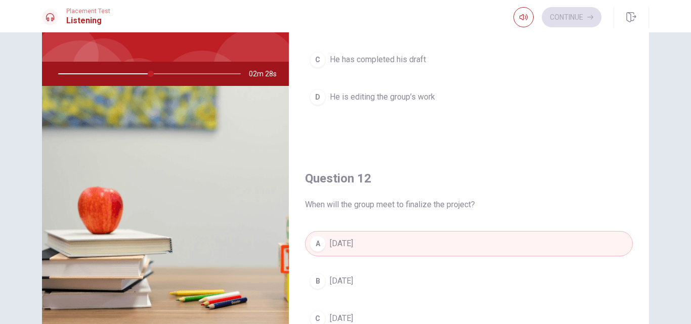
scroll to position [0, 0]
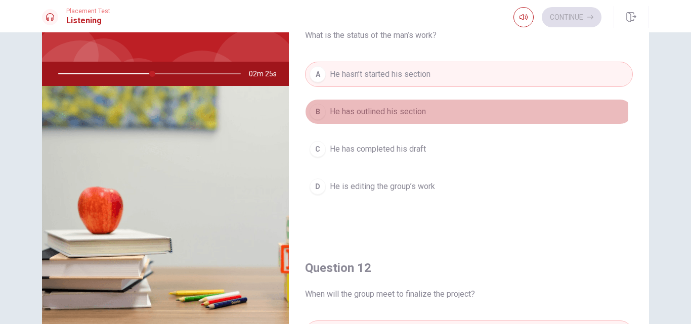
click at [407, 113] on span "He has outlined his section" at bounding box center [378, 112] width 96 height 12
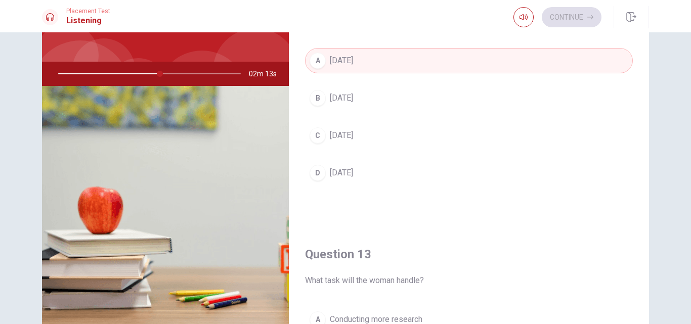
scroll to position [272, 0]
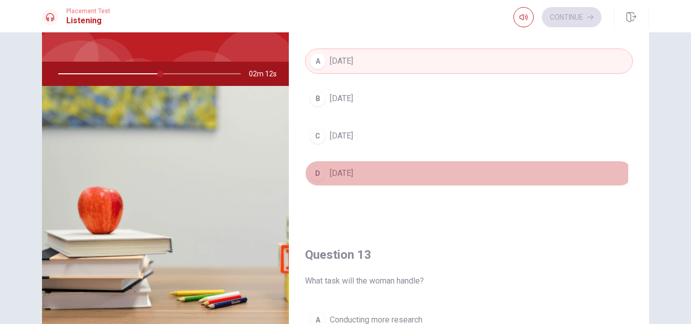
click at [353, 171] on span "[DATE]" at bounding box center [341, 173] width 23 height 12
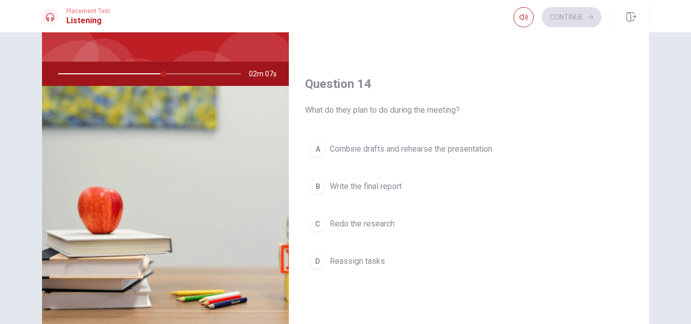
scroll to position [703, 0]
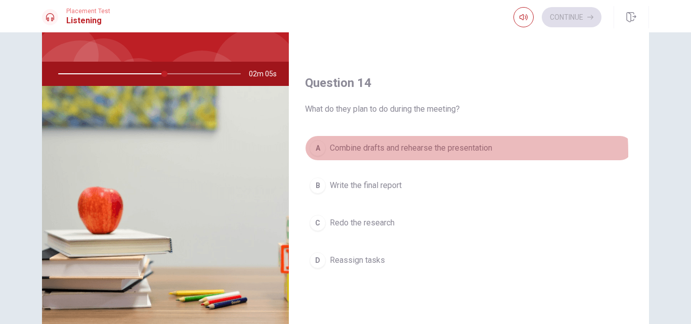
click at [359, 154] on span "Combine drafts and rehearse the presentation" at bounding box center [411, 148] width 162 height 12
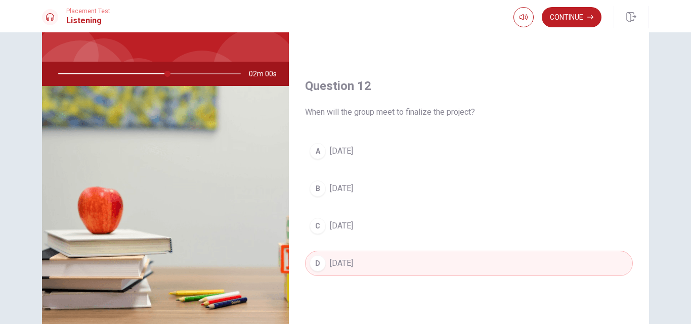
scroll to position [0, 0]
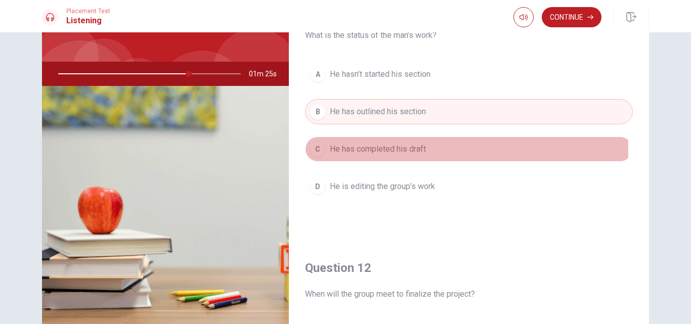
click at [384, 149] on span "He has completed his draft" at bounding box center [378, 149] width 96 height 12
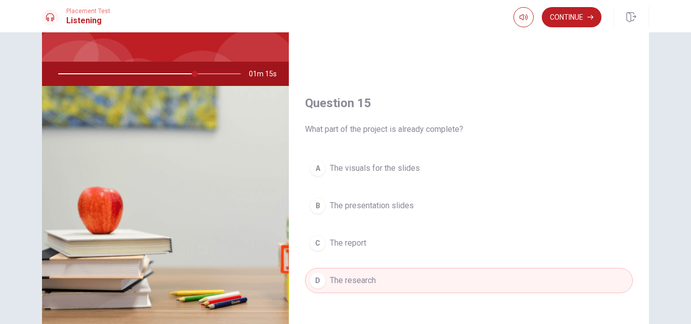
scroll to position [944, 0]
click at [563, 9] on button "Continue" at bounding box center [572, 17] width 60 height 20
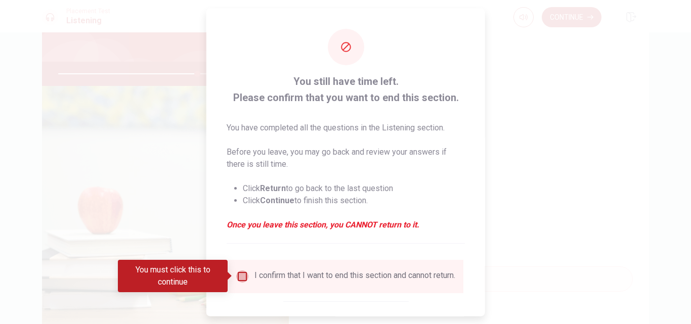
click at [238, 277] on input "You must click this to continue" at bounding box center [242, 276] width 12 height 12
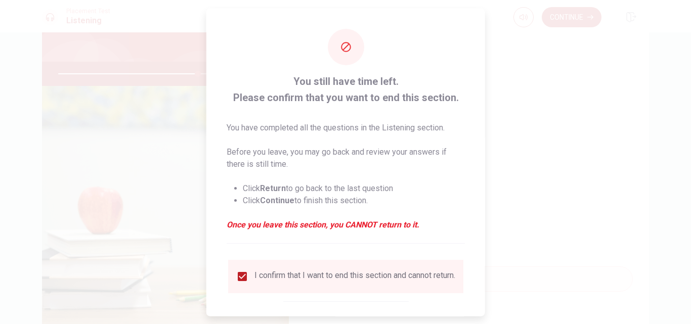
scroll to position [53, 0]
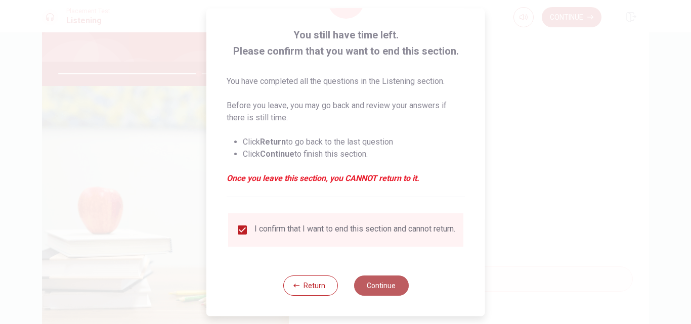
click at [398, 293] on button "Continue" at bounding box center [381, 286] width 55 height 20
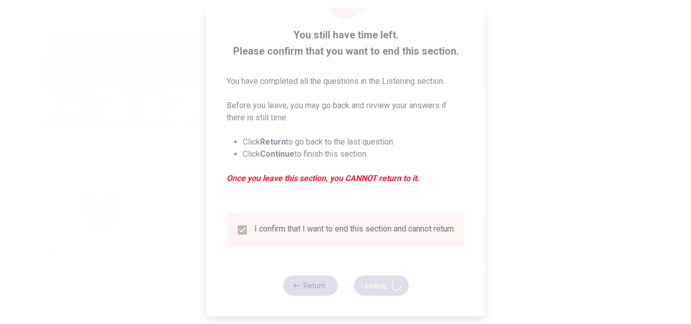
type input "78"
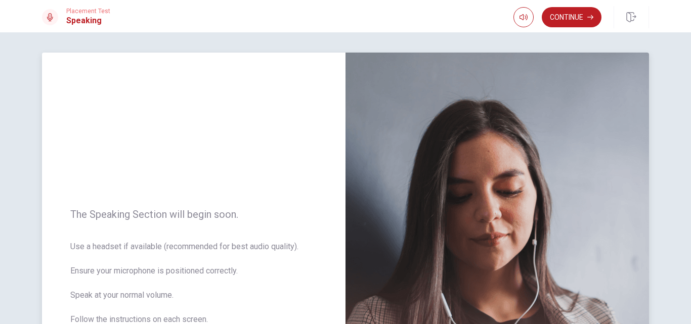
scroll to position [36, 0]
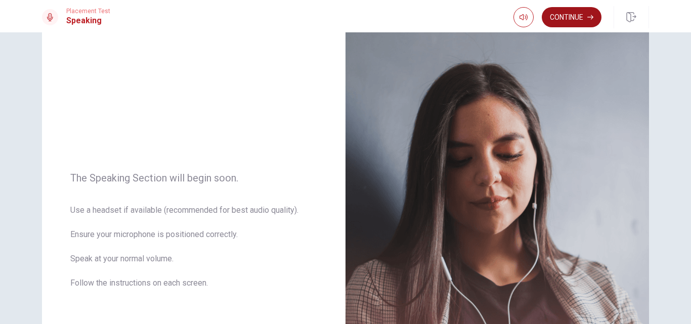
click at [591, 19] on icon "button" at bounding box center [591, 17] width 6 height 6
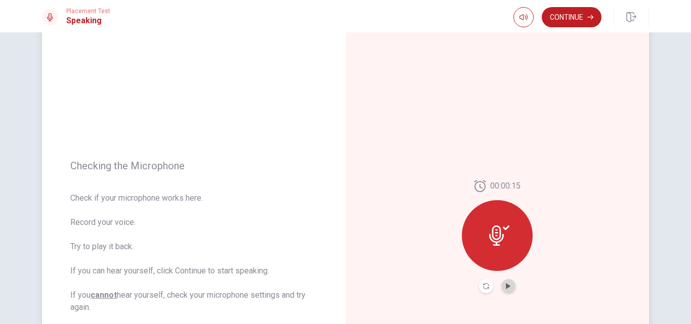
click at [501, 282] on button "Play Audio" at bounding box center [508, 286] width 14 height 14
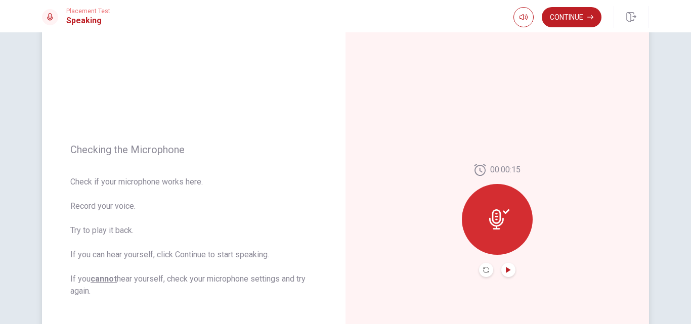
scroll to position [55, 0]
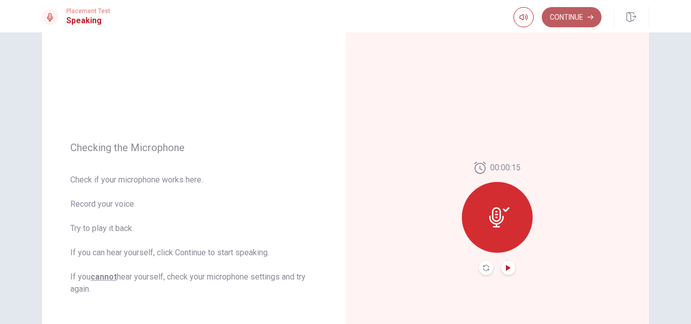
click at [574, 11] on button "Continue" at bounding box center [572, 17] width 60 height 20
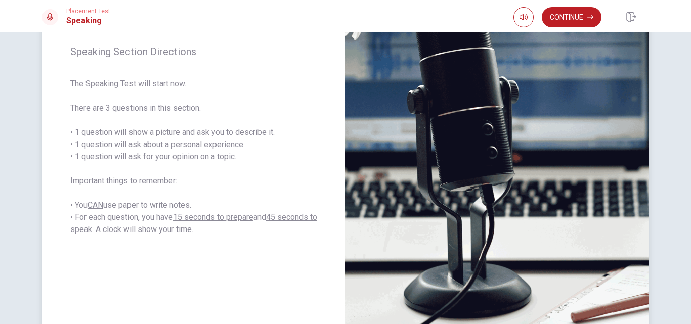
scroll to position [133, 0]
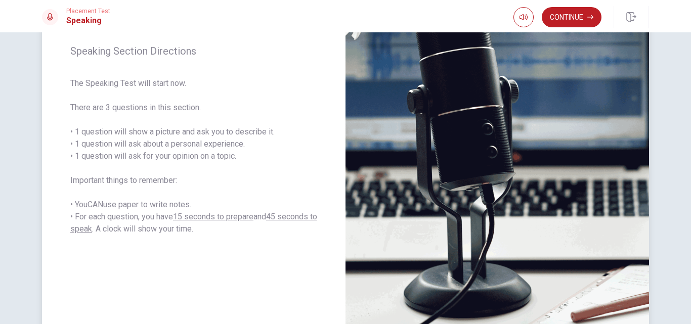
click at [269, 214] on span "The Speaking Test will start now. There are 3 questions in this section. • 1 qu…" at bounding box center [193, 156] width 247 height 158
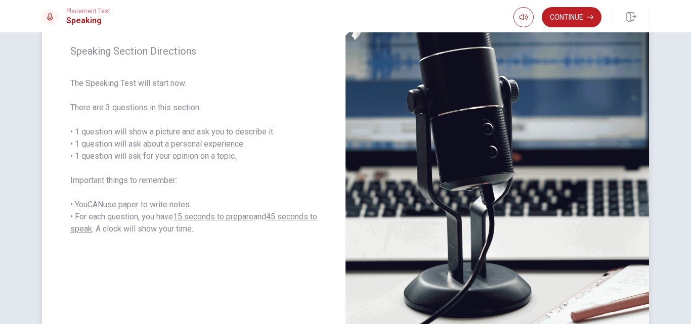
click at [269, 214] on span "The Speaking Test will start now. There are 3 questions in this section. • 1 qu…" at bounding box center [193, 156] width 247 height 158
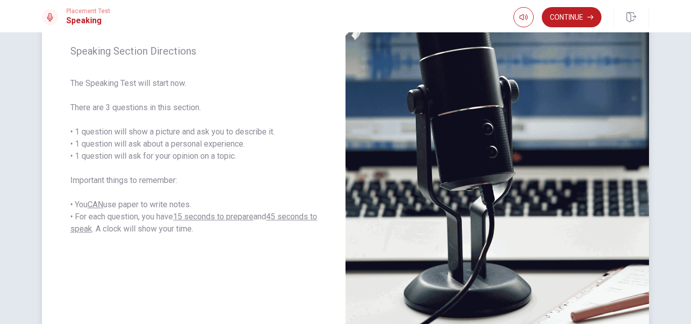
click at [269, 213] on span "The Speaking Test will start now. There are 3 questions in this section. • 1 qu…" at bounding box center [193, 156] width 247 height 158
click at [572, 15] on button "Continue" at bounding box center [572, 17] width 60 height 20
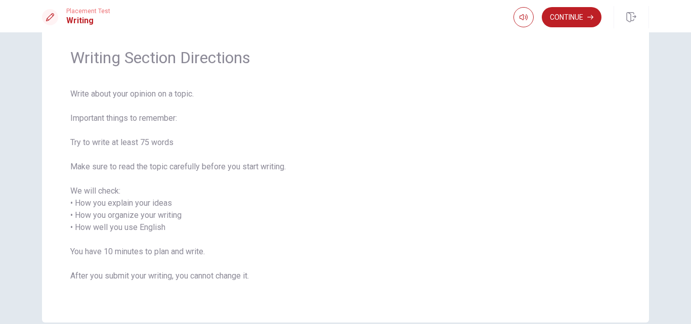
scroll to position [32, 0]
click at [559, 21] on button "Continue" at bounding box center [572, 17] width 60 height 20
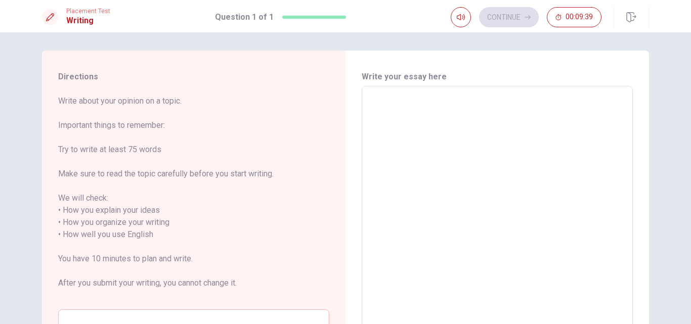
scroll to position [2, 0]
click at [444, 133] on textarea at bounding box center [497, 235] width 257 height 281
type textarea "w"
type textarea "x"
type textarea "W"
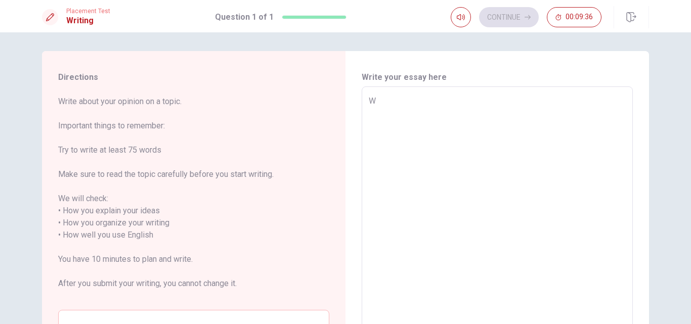
type textarea "x"
type textarea "We"
type textarea "x"
type textarea "Wel"
type textarea "x"
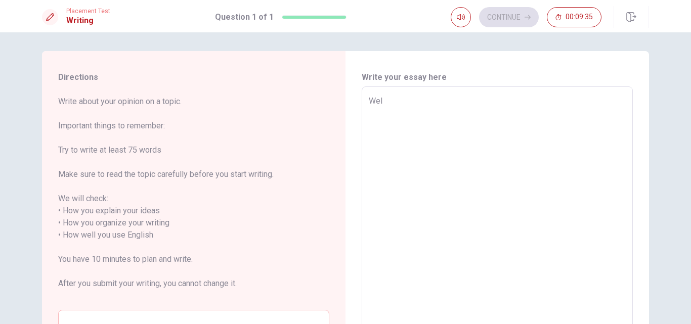
type textarea "Well"
type textarea "x"
type textarea "Well"
type textarea "x"
type textarea "Well i"
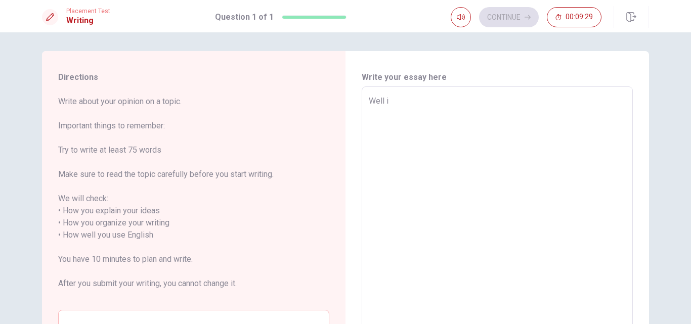
type textarea "x"
type textarea "Well i"
type textarea "x"
type textarea "Well i d"
type textarea "x"
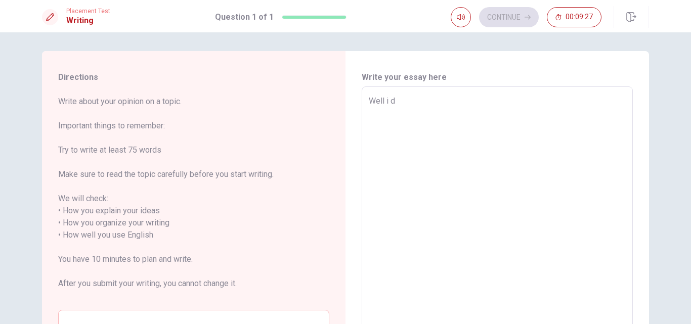
type textarea "Well i do"
type textarea "x"
type textarea "Well i don"
type textarea "x"
type textarea "Well i don´t"
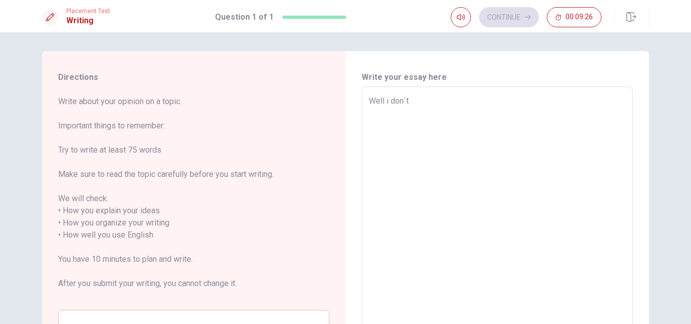
type textarea "x"
type textarea "Well i don´t"
type textarea "x"
type textarea "Well i don´t r"
type textarea "x"
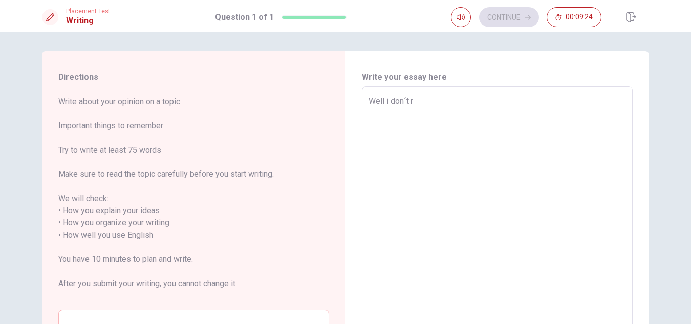
type textarea "Well i don´t re"
type textarea "x"
type textarea "Well i don´t r"
type textarea "x"
type textarea "Well i don´t"
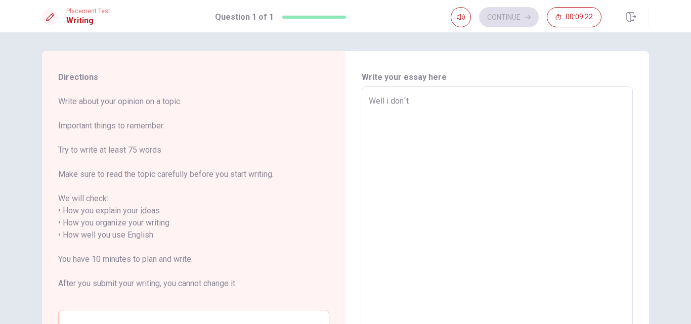
type textarea "x"
type textarea "Well i don´t"
type textarea "x"
type textarea "Well i don´"
type textarea "x"
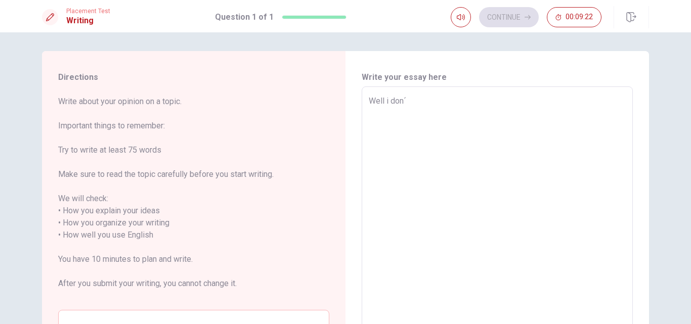
type textarea "Well i don"
type textarea "x"
type textarea "Well i do"
type textarea "x"
type textarea "Well i d"
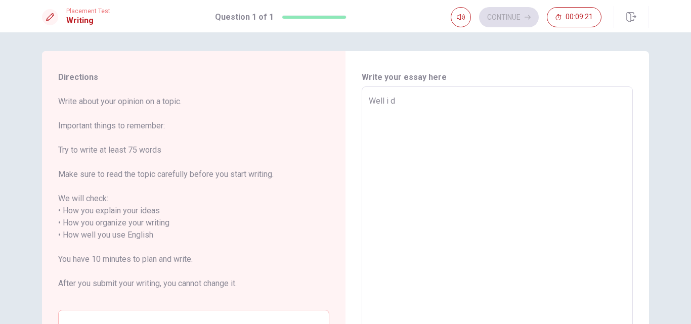
type textarea "x"
type textarea "Well i"
type textarea "x"
type textarea "Well i"
type textarea "x"
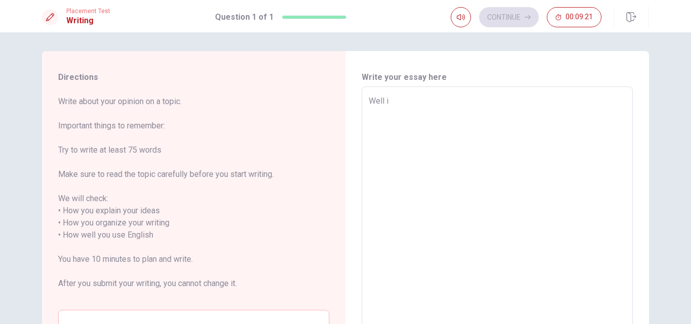
type textarea "Well"
type textarea "x"
type textarea "Well I"
type textarea "x"
type textarea "Well I"
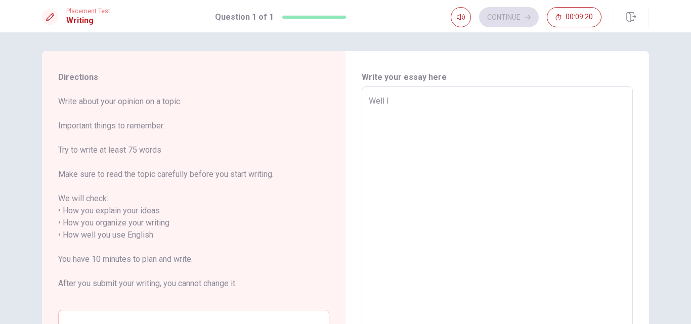
type textarea "x"
type textarea "Well I c"
type textarea "x"
type textarea "Well I ca"
type textarea "x"
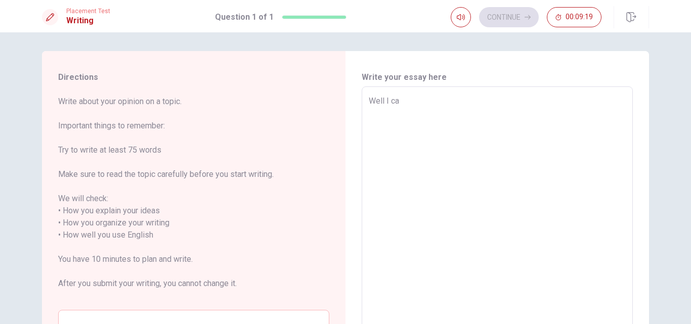
type textarea "Well I can"
type textarea "x"
type textarea "Well I can´t"
type textarea "x"
type textarea "Well I can´t"
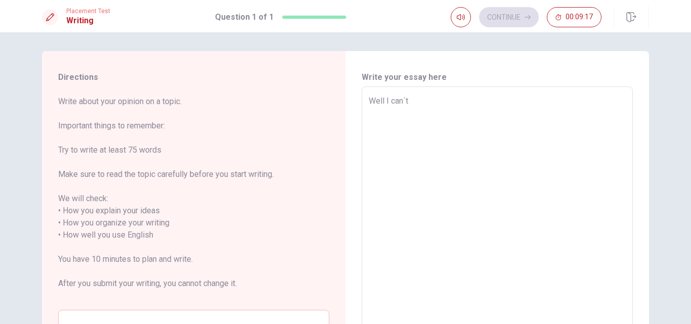
type textarea "x"
type textarea "Well I can´t r"
type textarea "x"
type textarea "Well I can´t re"
type textarea "x"
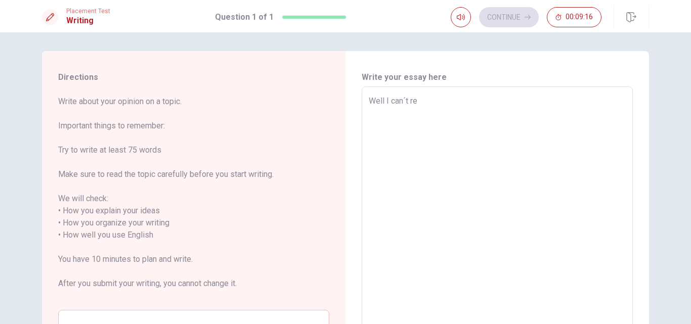
type textarea "Well I can´t rem"
type textarea "x"
type textarea "Well I can´t reme"
type textarea "x"
type textarea "Well I can´t remem"
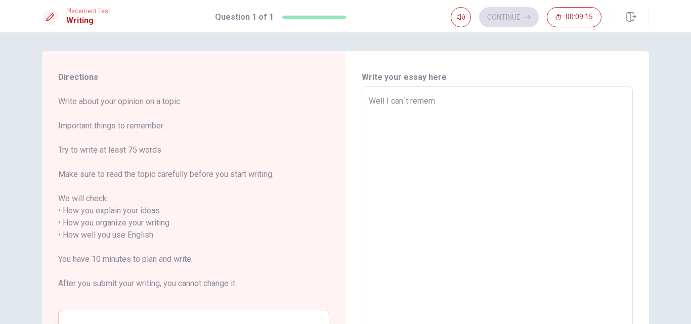
type textarea "x"
type textarea "Well I can´t rememb"
type textarea "x"
type textarea "Well I can´t remembe"
type textarea "x"
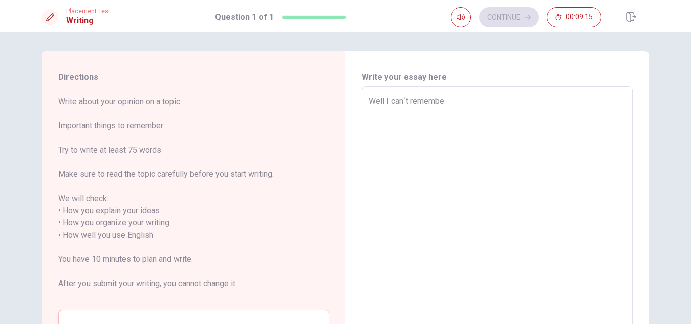
type textarea "Well I can´t remember"
type textarea "x"
type textarea "Well I can´t remember"
type textarea "x"
type textarea "Well I can´t remember t"
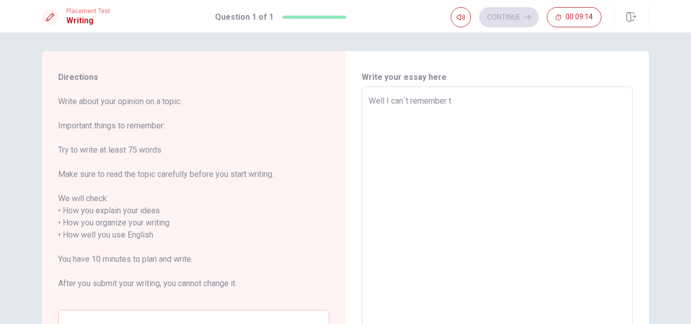
type textarea "x"
type textarea "Well I can´t remember to"
type textarea "x"
type textarea "Well I can´t remember to"
type textarea "x"
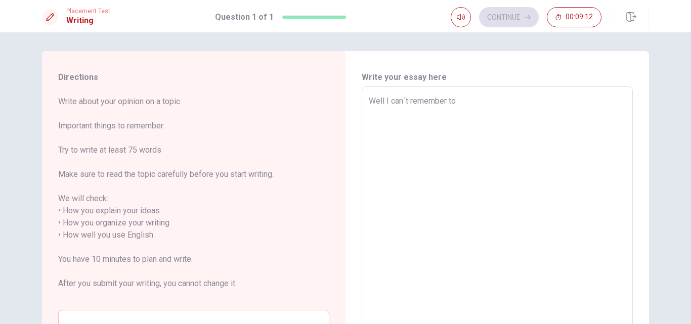
type textarea "Well I can´t remember to"
type textarea "x"
type textarea "Well I can´t remember too"
type textarea "x"
type textarea "Well I can´t remember too"
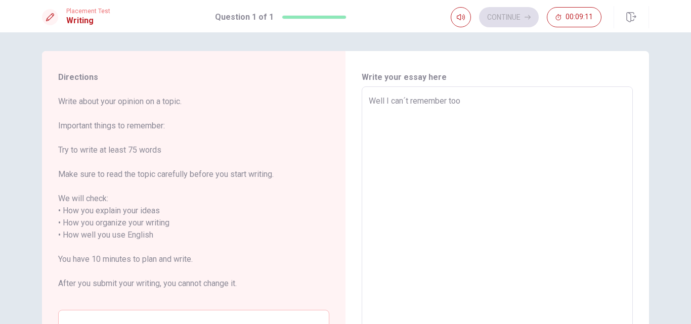
type textarea "x"
type textarea "Well I can´t remember too m"
type textarea "x"
type textarea "Well I can´t remember too ma"
type textarea "x"
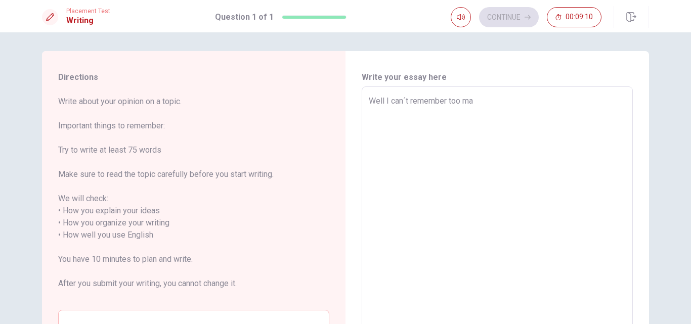
type textarea "Well I can´t remember too man"
type textarea "x"
type textarea "Well I can´t remember too many"
type textarea "x"
type textarea "Well I can´t remember too many"
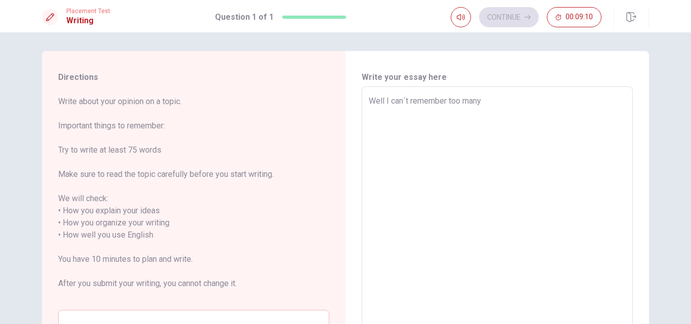
type textarea "x"
type textarea "Well I can´t remember too many i"
type textarea "x"
type textarea "Well I can´t remember too many im"
type textarea "x"
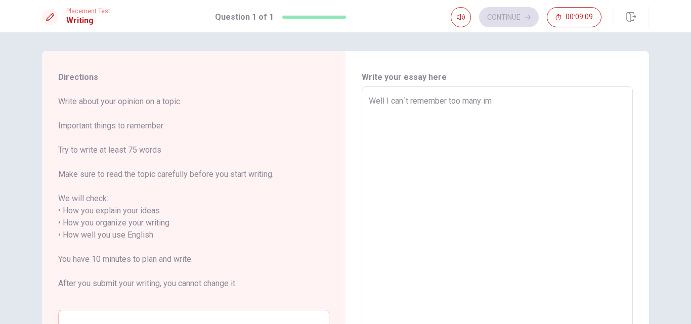
type textarea "Well I can´t remember too many imp"
type textarea "x"
type textarea "Well I can´t remember too many impo"
type textarea "x"
type textarea "Well I can´t remember too many impor"
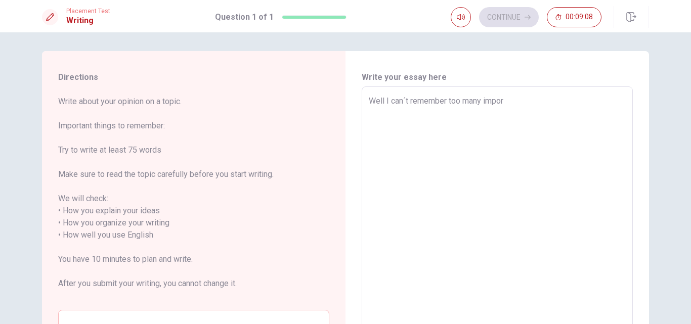
type textarea "x"
type textarea "Well I can´t remember too many import"
type textarea "x"
type textarea "Well I can´t remember too many importa"
type textarea "x"
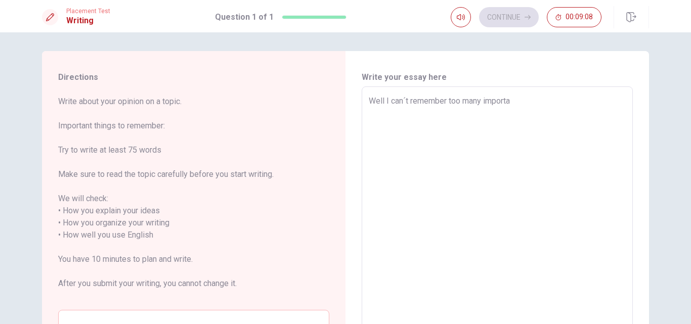
type textarea "Well I can´t remember too many importan"
type textarea "x"
type textarea "Well I can´t remember too many important"
type textarea "x"
type textarea "Well I can´t remember too many important"
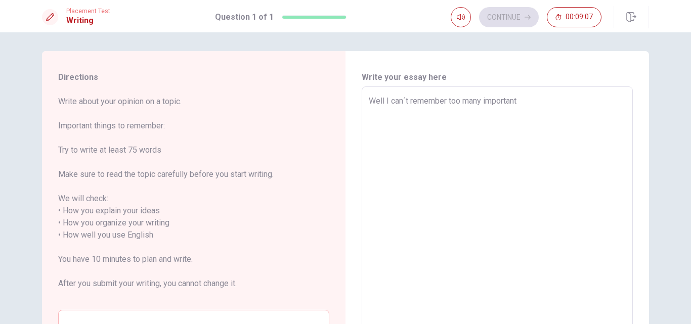
type textarea "x"
type textarea "Well I can´t remember too many important c"
type textarea "x"
type textarea "Well I can´t remember too many important co"
type textarea "x"
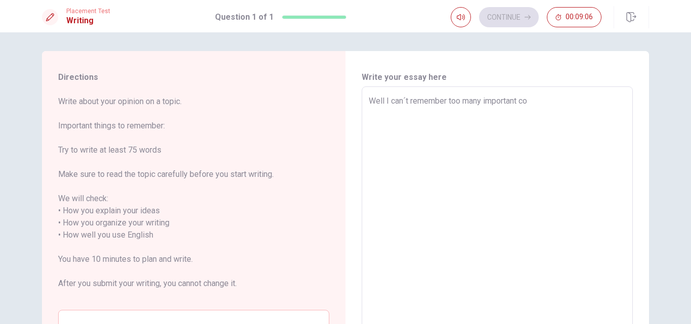
type textarea "Well I can´t remember too many important con"
type textarea "x"
type textarea "Well I can´t remember too many important conv"
type textarea "x"
type textarea "Well I can´t remember too many important conve"
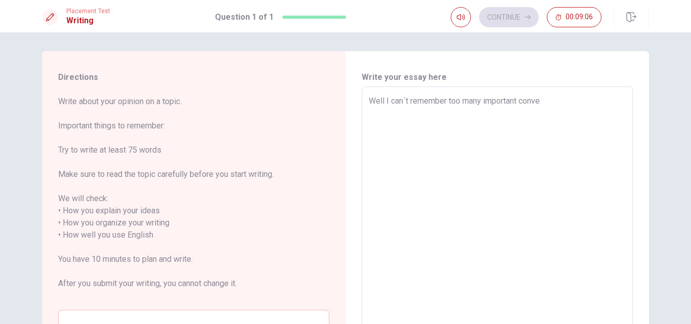
type textarea "x"
type textarea "Well I can´t remember too many important conver"
type textarea "x"
type textarea "Well I can´t remember too many important convers"
type textarea "x"
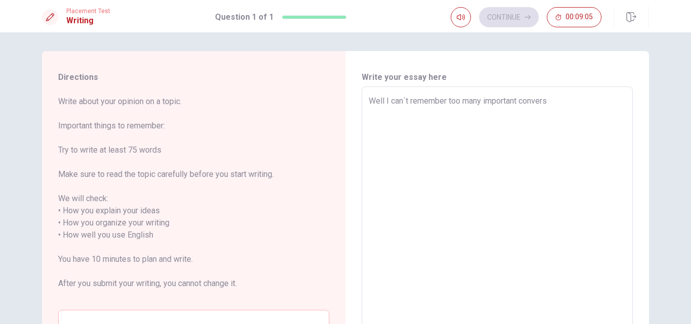
type textarea "Well I can´t remember too many important conversa"
type textarea "x"
type textarea "Well I can´t remember too many important conversat"
type textarea "x"
type textarea "Well I can´t remember too many important conversati"
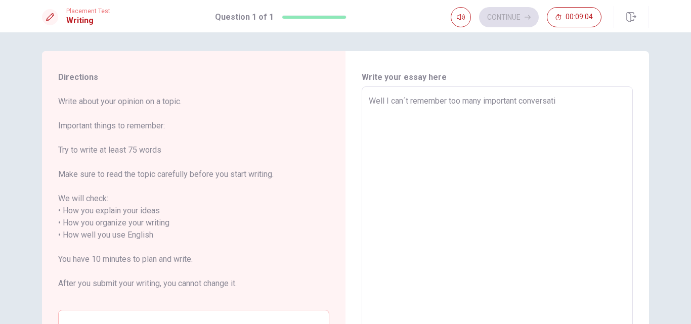
type textarea "x"
type textarea "Well I can´t remember too many important conversatio"
type textarea "x"
type textarea "Well I can´t remember too many important conversation"
type textarea "x"
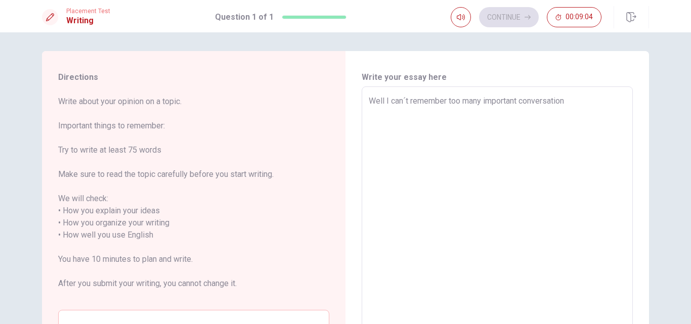
type textarea "Well I can´t remember too many important conversations"
type textarea "x"
type textarea "Well I can´t remember too many important conversations"
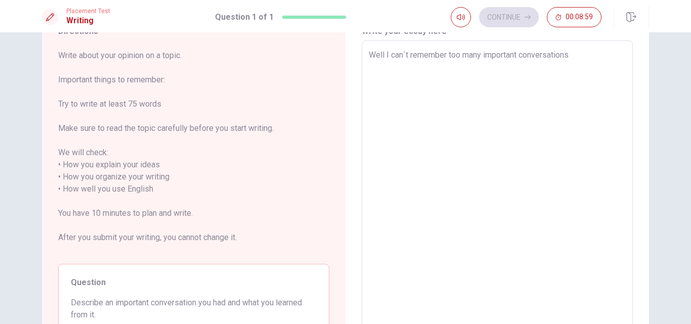
scroll to position [48, 0]
type textarea "x"
type textarea "Well I can´t remember too many important conversations b"
type textarea "x"
type textarea "Well I can´t remember too many important conversations bu"
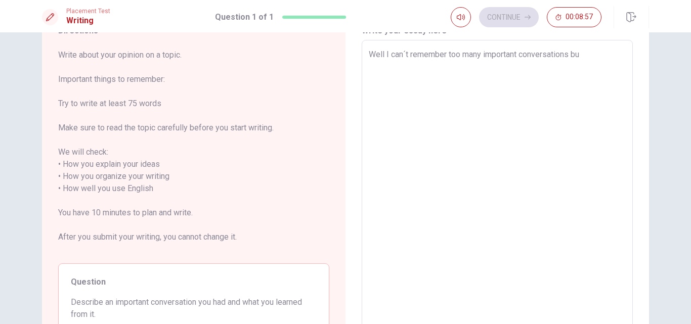
type textarea "x"
type textarea "Well I can´t remember too many important conversations but"
type textarea "x"
type textarea "Well I can´t remember too many important conversations but"
type textarea "x"
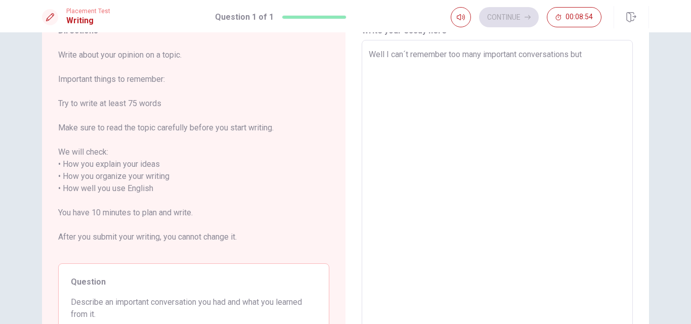
type textarea "Well I can´t remember too many important conversations but 1"
type textarea "x"
type textarea "Well I can´t remember too many important conversations but 1"
type textarea "x"
type textarea "Well I can´t remember too many important conversations but 1 y"
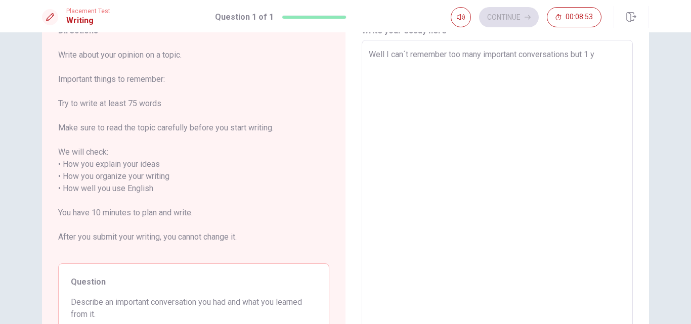
type textarea "x"
type textarea "Well I can´t remember too many important conversations but 1 ya"
type textarea "x"
type textarea "Well I can´t remember too many important conversations but 1 yae"
type textarea "x"
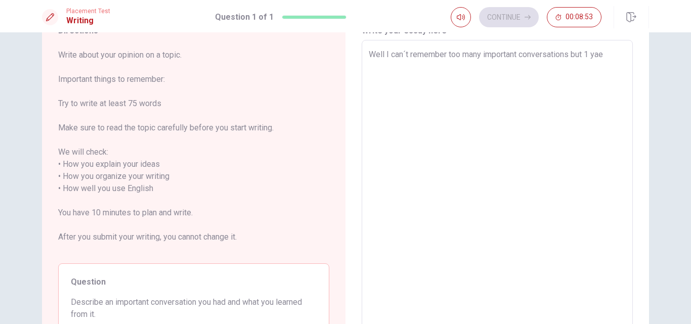
type textarea "Well I can´t remember too many important conversations but 1 yaer"
type textarea "x"
type textarea "Well I can´t remember too many important conversations but 1 yaer"
type textarea "x"
type textarea "Well I can´t remember too many important conversations but 1 yaer"
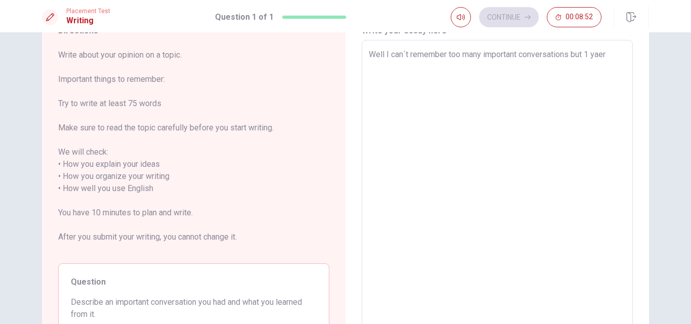
type textarea "x"
type textarea "Well I can´t remember too many important conversations but 1 yae"
type textarea "x"
type textarea "Well I can´t remember too many important conversations but 1 ya"
type textarea "x"
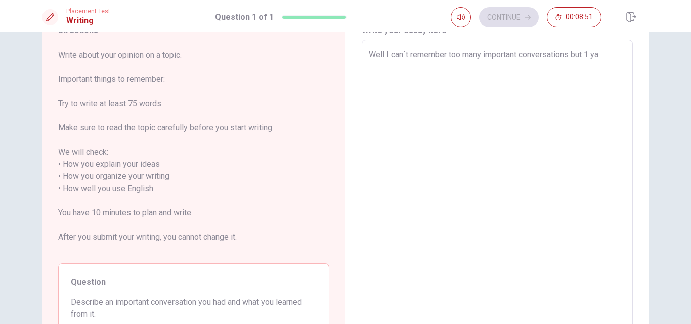
type textarea "Well I can´t remember too many important conversations but 1 y"
type textarea "x"
type textarea "Well I can´t remember too many important conversations but 1 ye"
type textarea "x"
type textarea "Well I can´t remember too many important conversations but 1 yea"
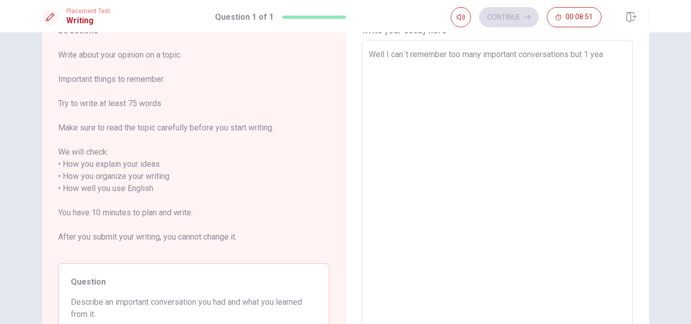
type textarea "x"
type textarea "Well I can´t remember too many important conversations but 1 year"
type textarea "x"
type textarea "Well I can´t remember too many important conversations but 1 year"
type textarea "x"
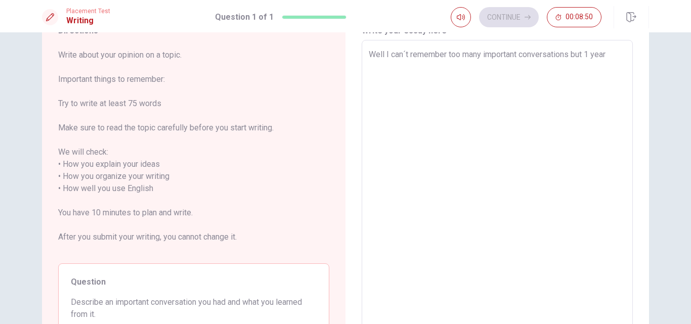
type textarea "Well I can´t remember too many important conversations but 1 year a"
type textarea "x"
type textarea "Well I can´t remember too many important conversations but 1 year ag"
type textarea "x"
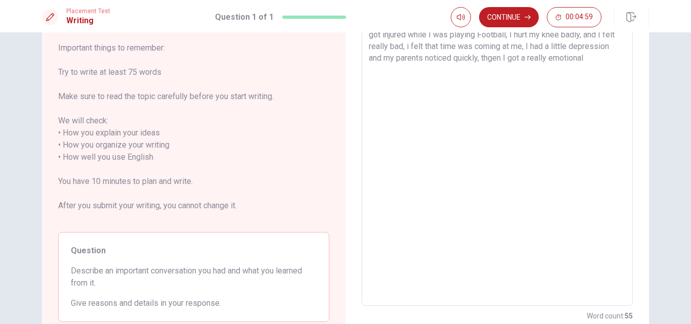
scroll to position [77, 0]
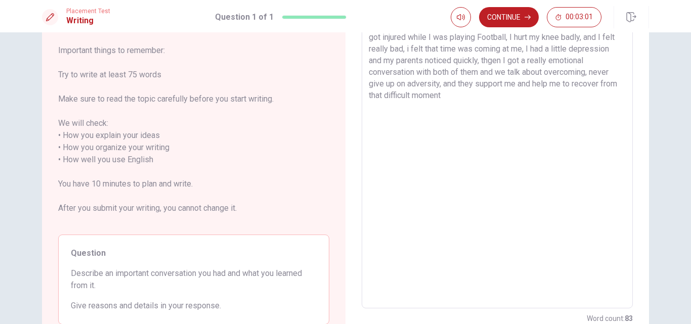
click at [618, 80] on textarea "Well I can´t remember too many important conversations but [DATE], I got injure…" at bounding box center [497, 160] width 257 height 281
click at [543, 99] on textarea "Well I can´t remember too many important conversations but [DATE], I got injure…" at bounding box center [497, 160] width 257 height 281
click at [508, 108] on textarea "Well I can´t remember too many important conversations but [DATE], I got injure…" at bounding box center [497, 160] width 257 height 281
click at [545, 106] on textarea "Well I can´t remember too many important conversations but [DATE], I got injure…" at bounding box center [497, 160] width 257 height 281
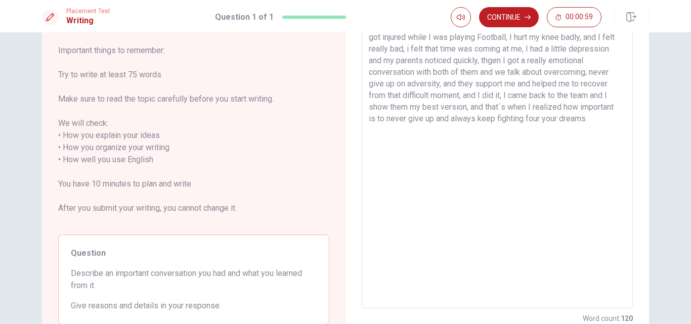
click at [607, 119] on textarea "Well I can´t remember too many important conversations but [DATE], I got injure…" at bounding box center [497, 160] width 257 height 281
click at [452, 135] on textarea "Well I can´t remember too many important conversations but [DATE], I got injure…" at bounding box center [497, 160] width 257 height 281
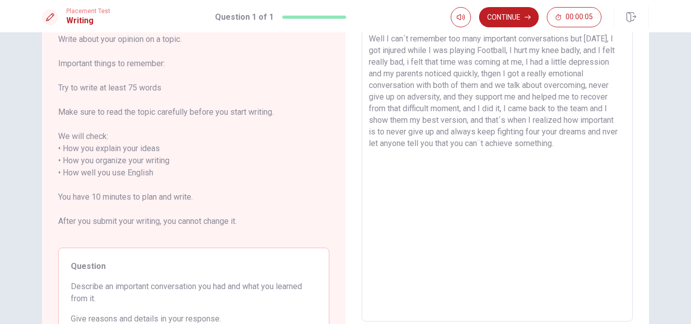
scroll to position [61, 0]
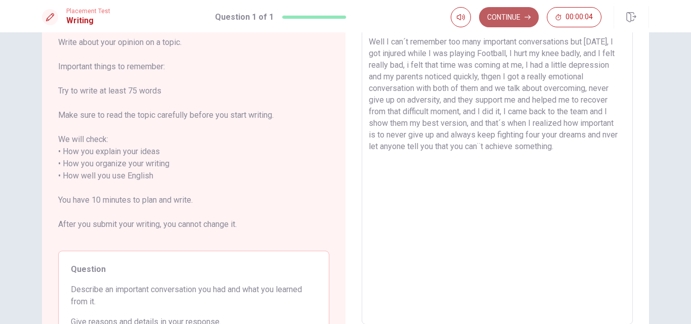
click at [513, 16] on button "Continue" at bounding box center [509, 17] width 60 height 20
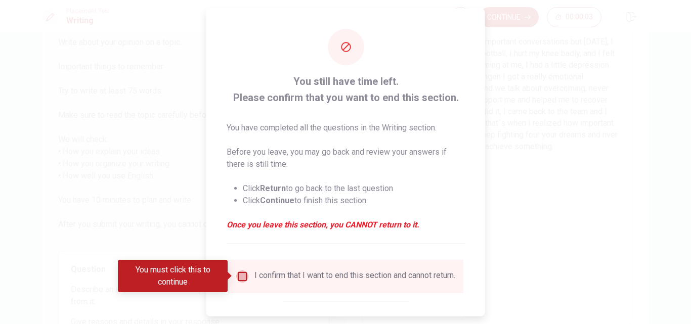
click at [246, 280] on input "You must click this to continue" at bounding box center [242, 276] width 12 height 12
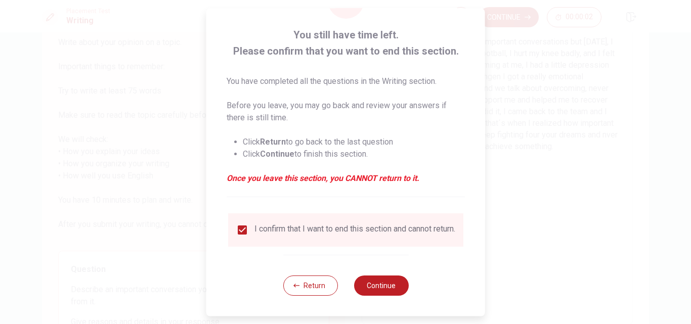
scroll to position [47, 0]
click at [386, 294] on button "Continue" at bounding box center [381, 286] width 55 height 20
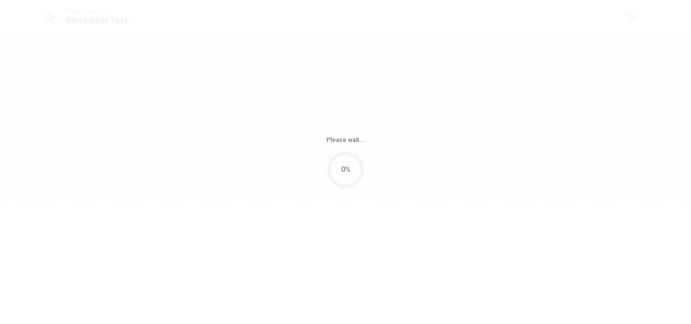
scroll to position [0, 0]
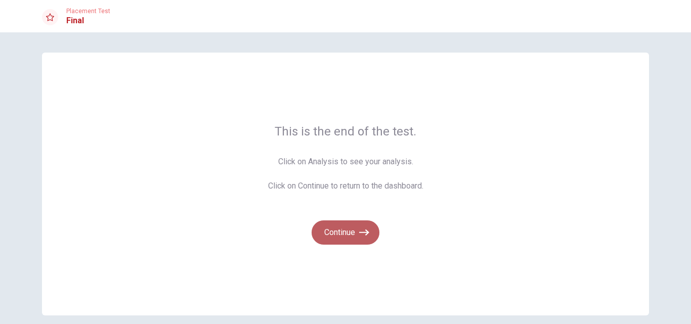
click at [346, 230] on button "Continue" at bounding box center [346, 233] width 68 height 24
